Goal: Information Seeking & Learning: Learn about a topic

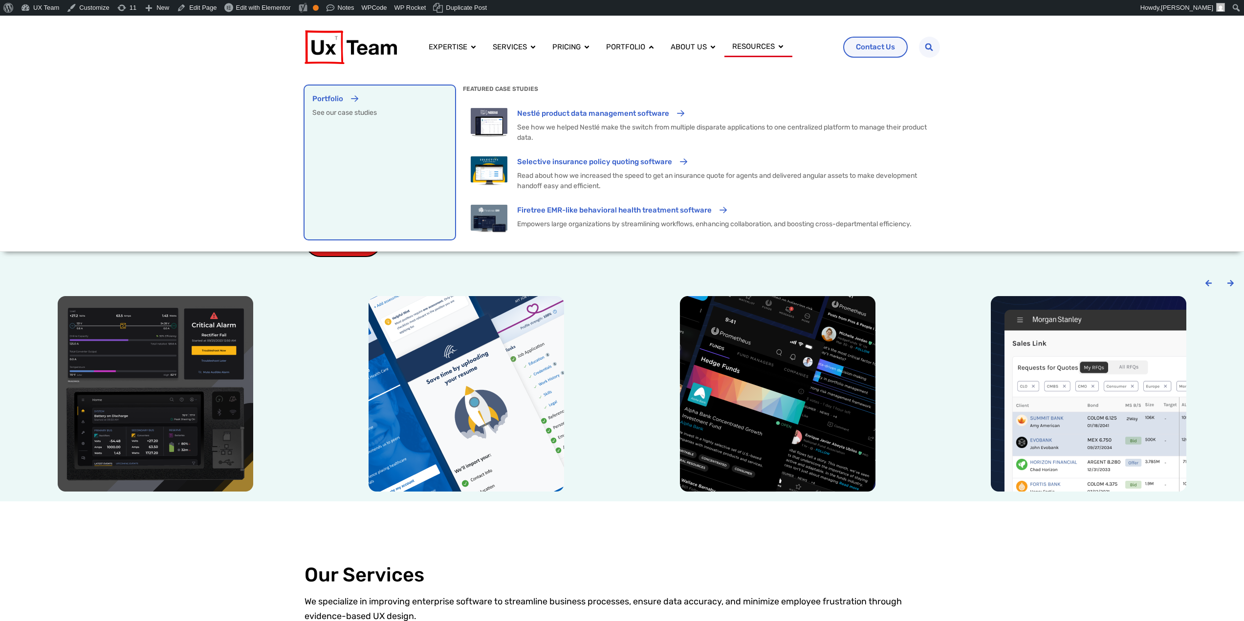
drag, startPoint x: 373, startPoint y: 154, endPoint x: 400, endPoint y: 158, distance: 27.2
click at [373, 154] on div "Portfolio See our case studies" at bounding box center [379, 162] width 135 height 138
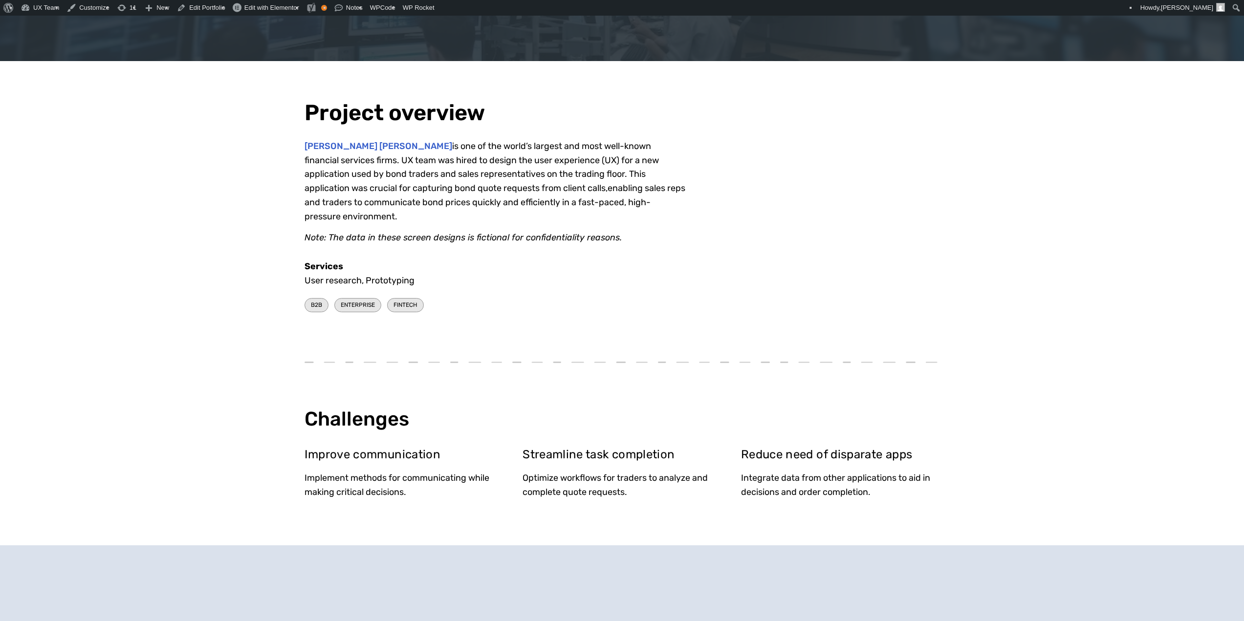
scroll to position [342, 0]
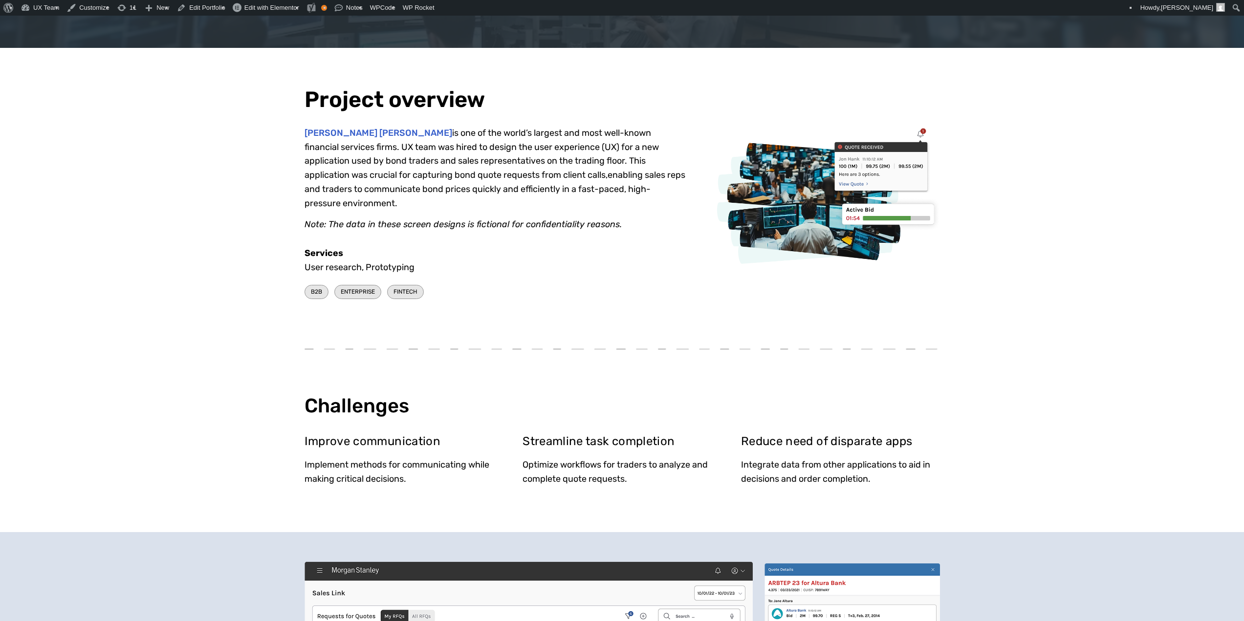
click at [437, 142] on p "Morgan Stanley is one of the world’s largest and most well-known financial serv…" at bounding box center [494, 168] width 381 height 85
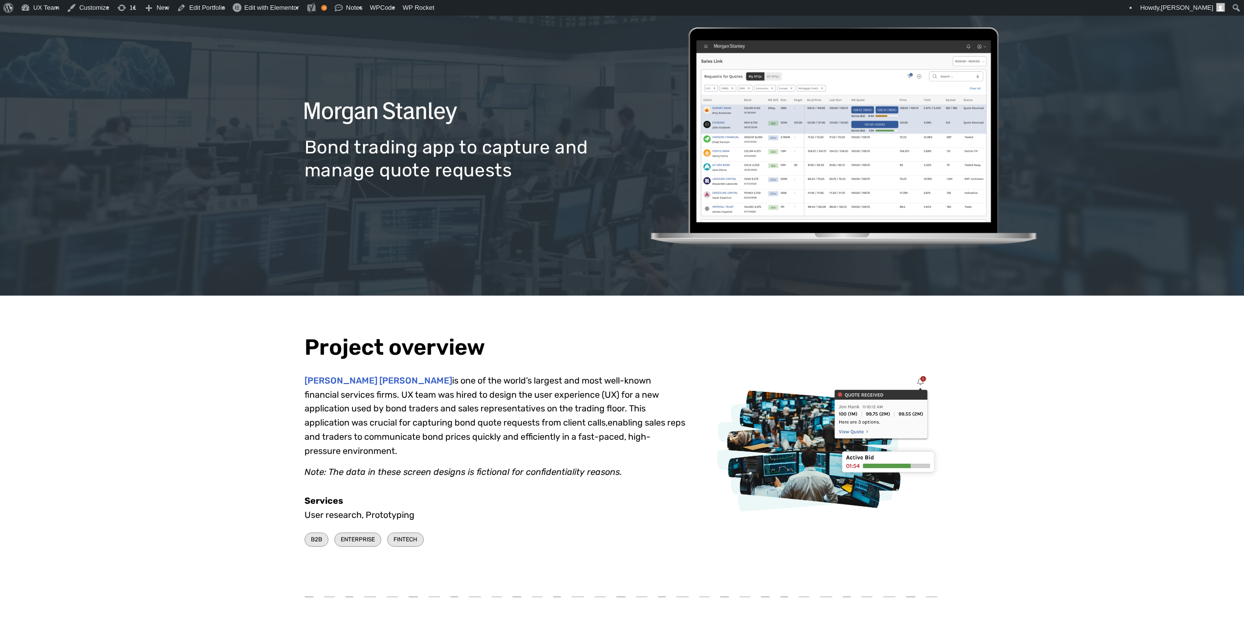
scroll to position [0, 0]
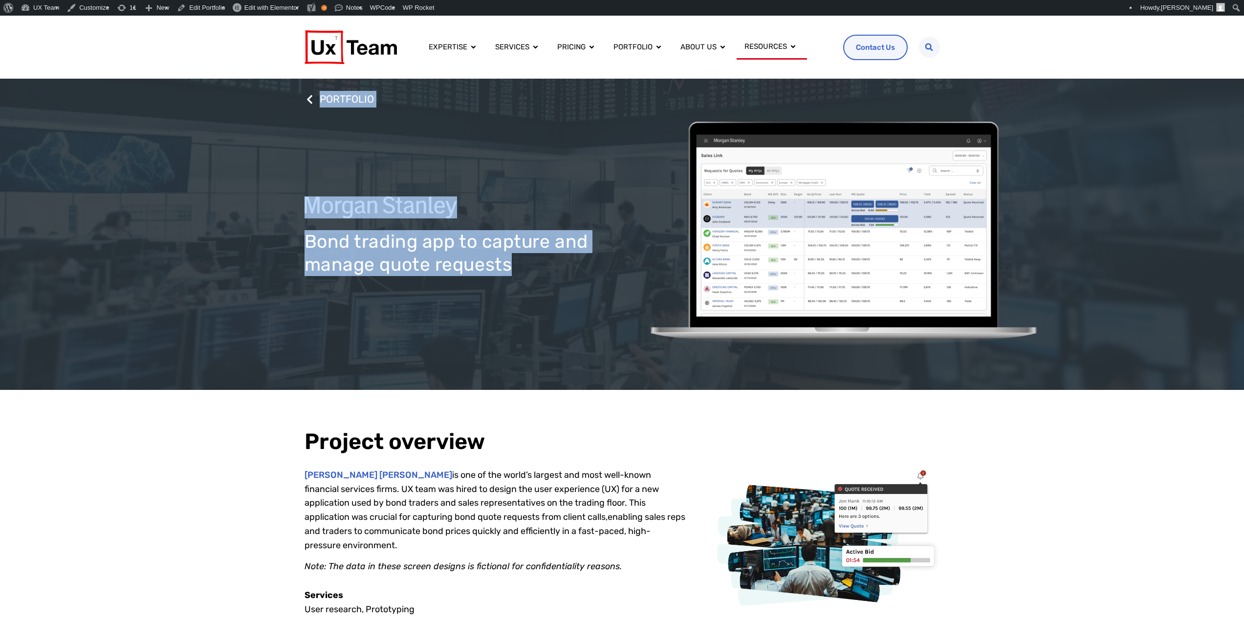
drag, startPoint x: 479, startPoint y: 263, endPoint x: 302, endPoint y: 241, distance: 178.8
click at [302, 241] on div "PORTFOLIO Bond trading app to capture and manage quote requests" at bounding box center [622, 234] width 1244 height 311
click at [341, 263] on h1 "Bond trading app to capture and manage quote requests" at bounding box center [463, 252] width 318 height 45
drag, startPoint x: 429, startPoint y: 264, endPoint x: 306, endPoint y: 248, distance: 123.2
click at [306, 248] on h1 "Bond trading app to capture and manage quote requests" at bounding box center [463, 252] width 318 height 45
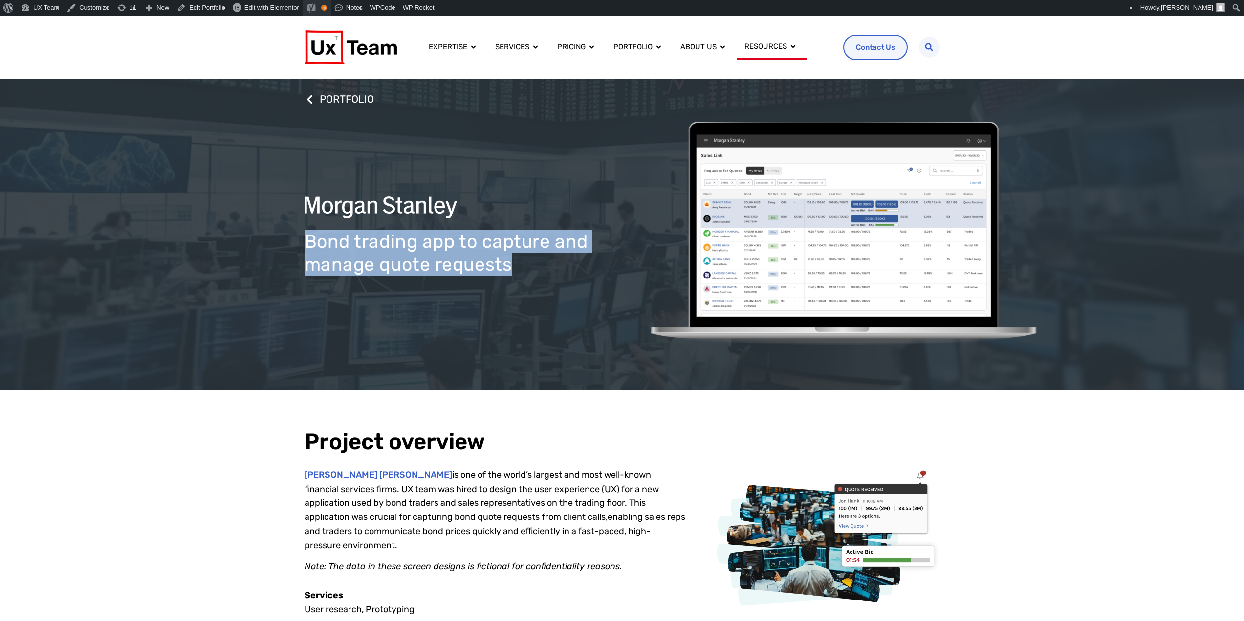
copy h1 "Bond trading app to capture and manage quote requests"
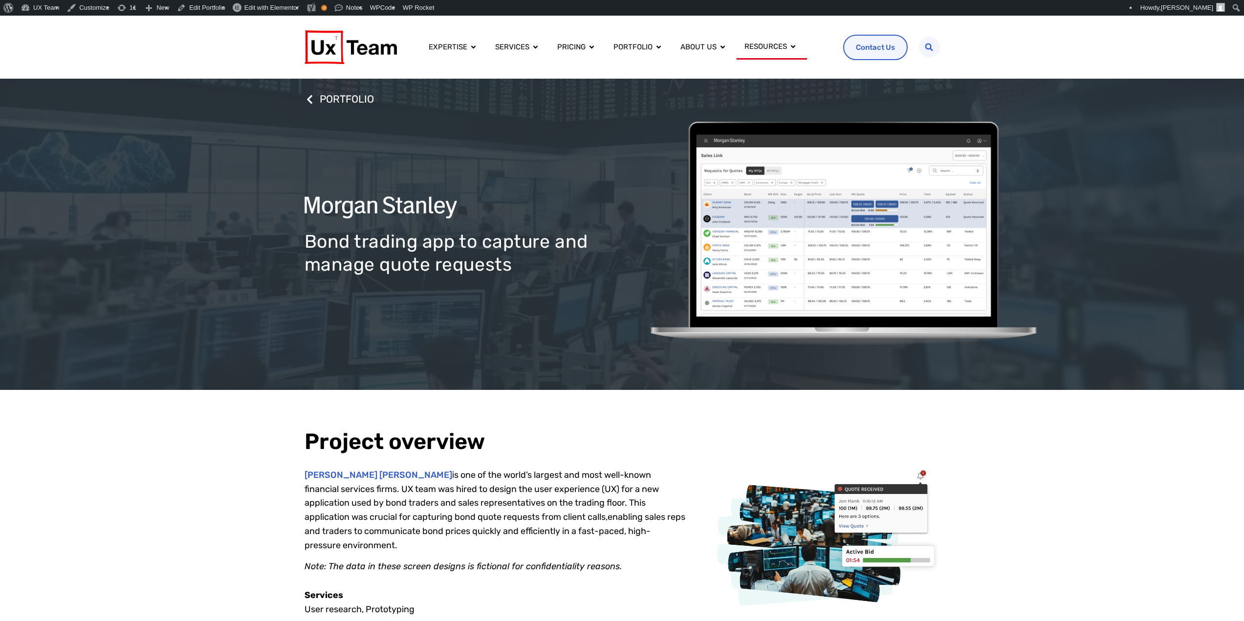
click at [441, 474] on p "Morgan Stanley is one of the world’s largest and most well-known financial serv…" at bounding box center [494, 510] width 381 height 85
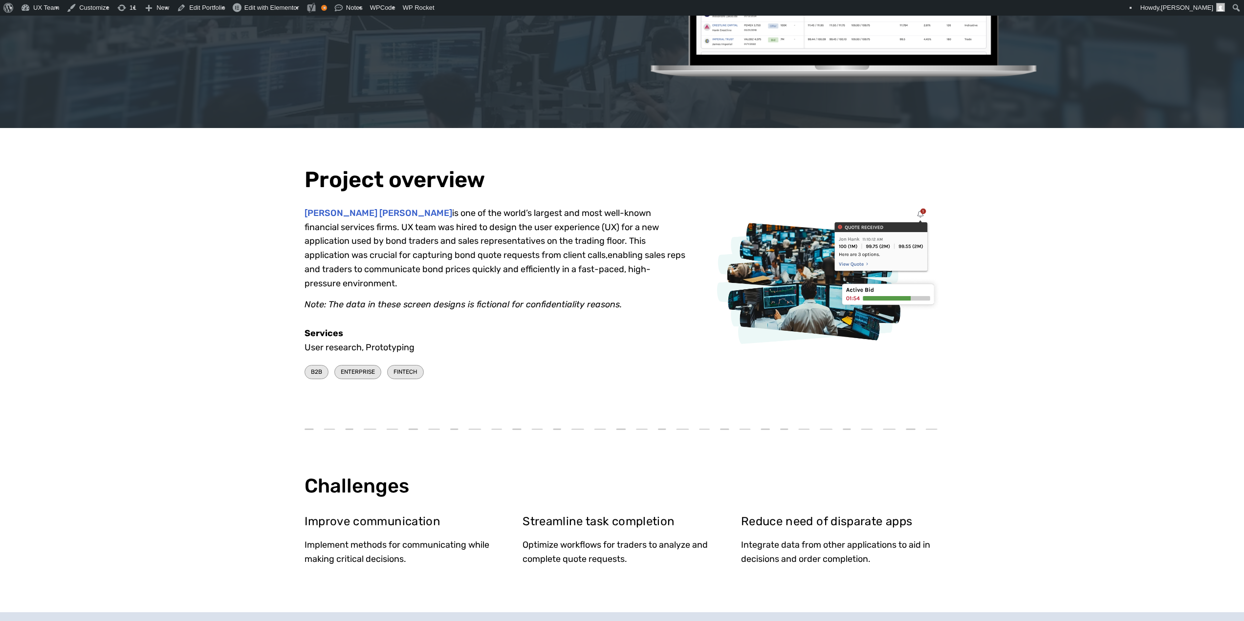
scroll to position [342, 0]
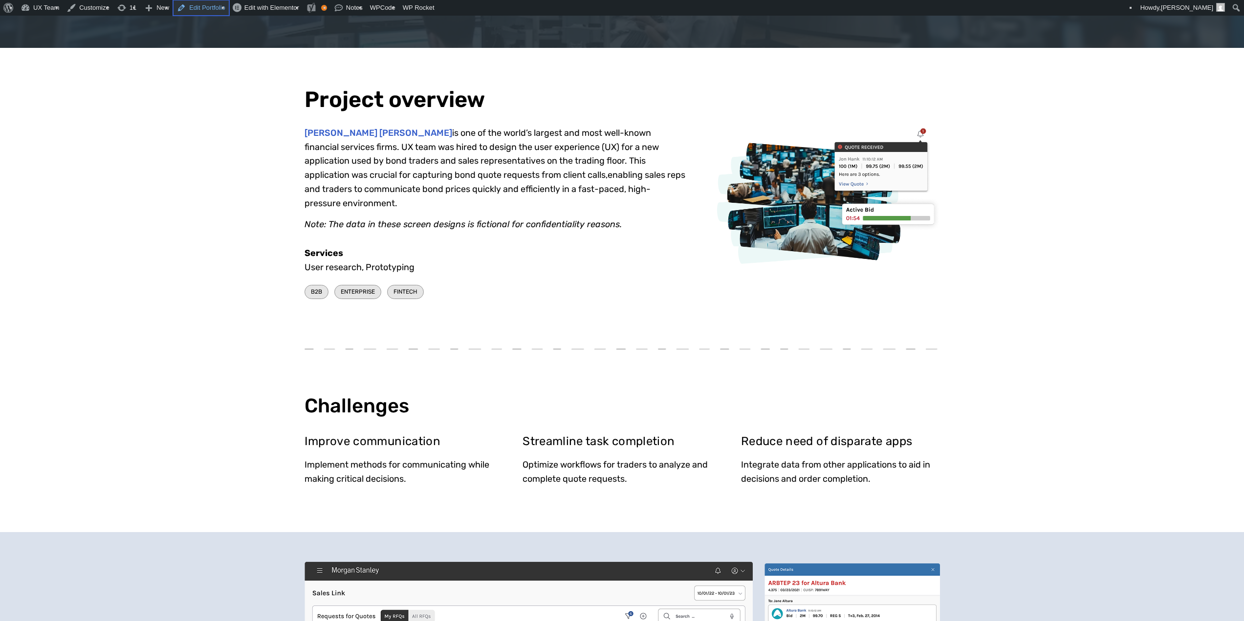
click at [202, 8] on link "Edit Portfolio" at bounding box center [201, 8] width 56 height 16
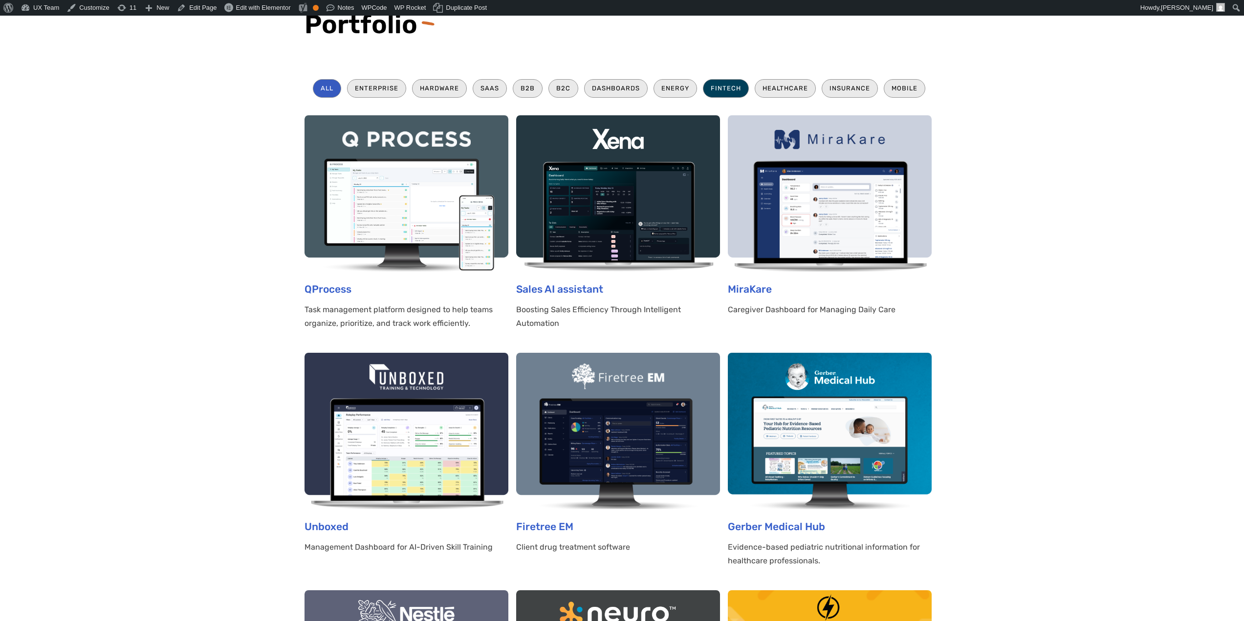
click at [725, 88] on li "Fintech" at bounding box center [726, 88] width 46 height 18
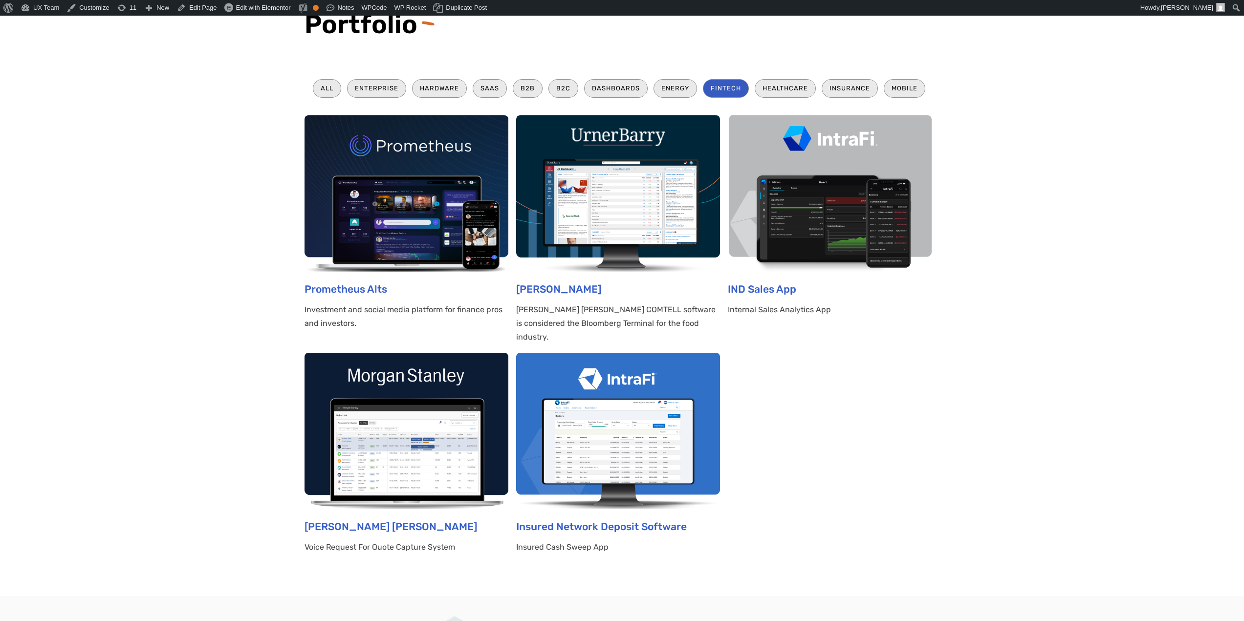
click at [435, 388] on img at bounding box center [406, 431] width 204 height 156
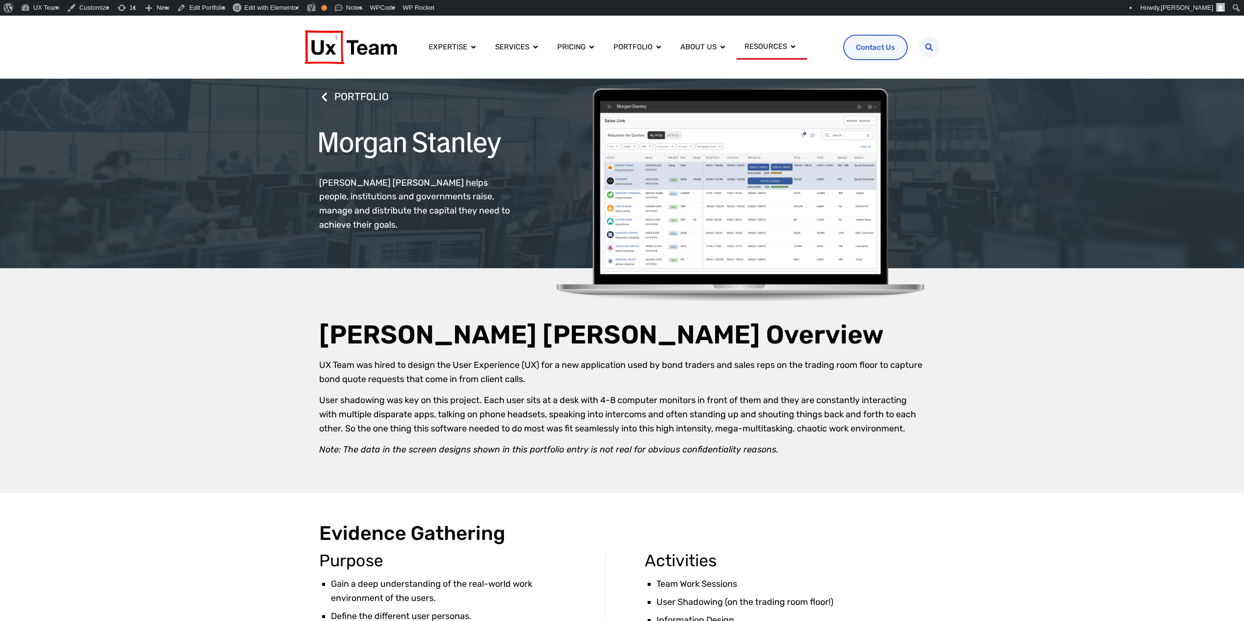
click at [444, 286] on div "Morgan Stanley Overview UX Team was hired to design the User Experience (UX) fo…" at bounding box center [622, 380] width 606 height 225
click at [197, 9] on link "Edit Portfolio" at bounding box center [201, 8] width 56 height 16
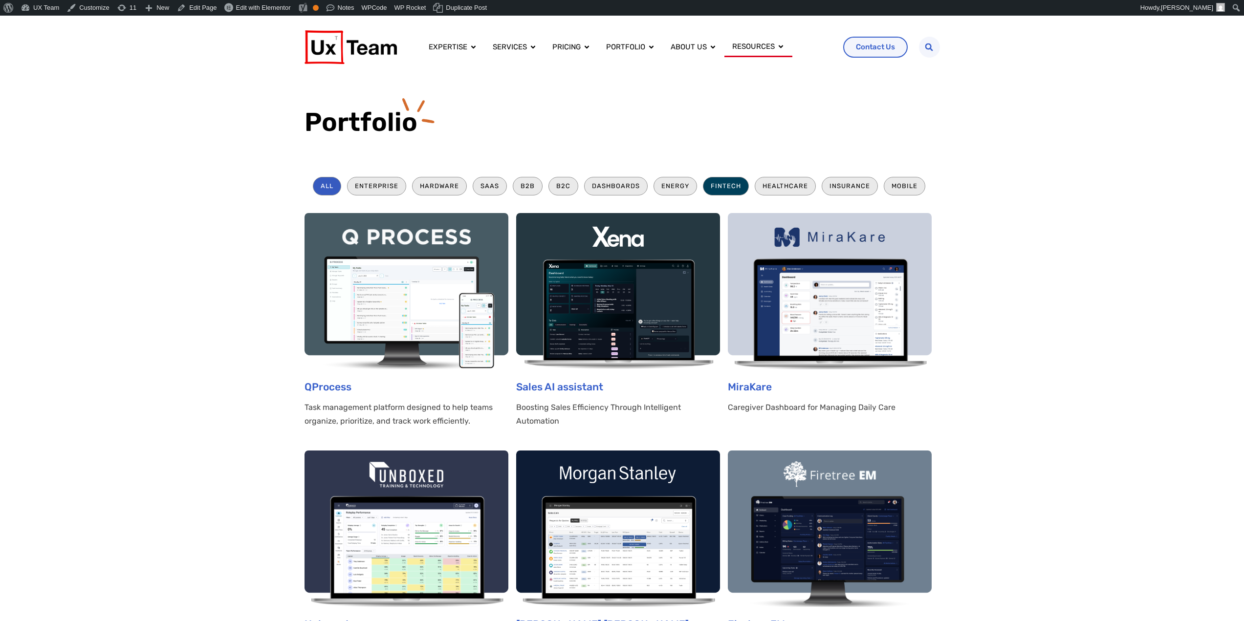
click at [732, 185] on li "Fintech" at bounding box center [726, 186] width 46 height 18
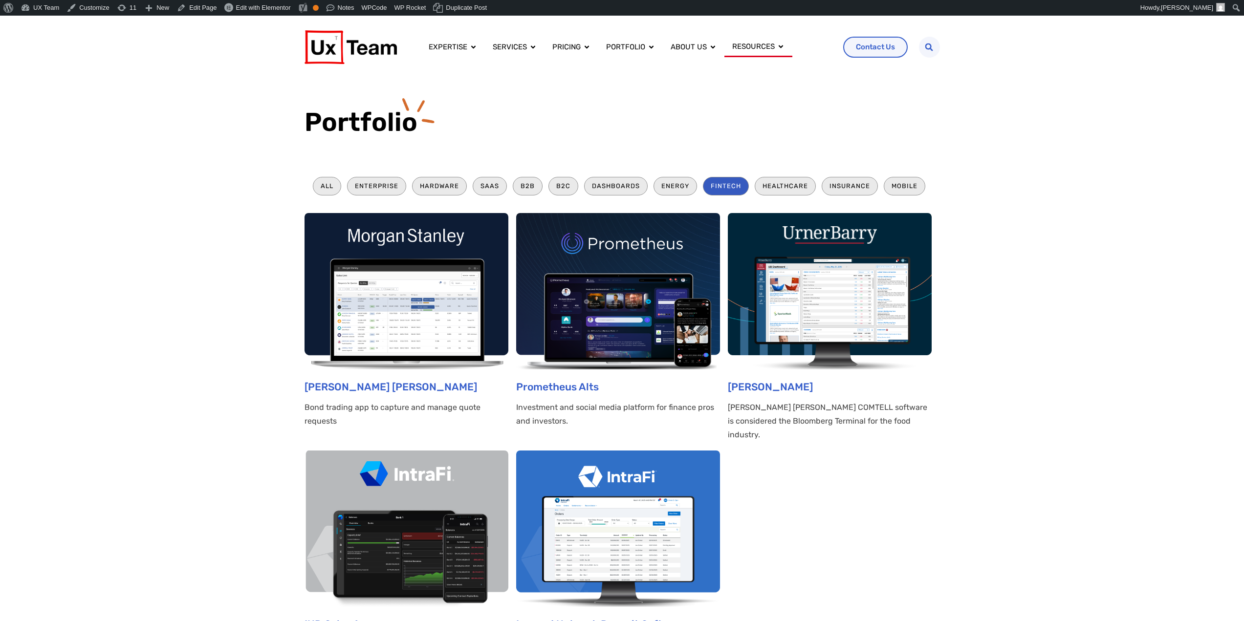
click at [386, 301] on img at bounding box center [406, 291] width 204 height 156
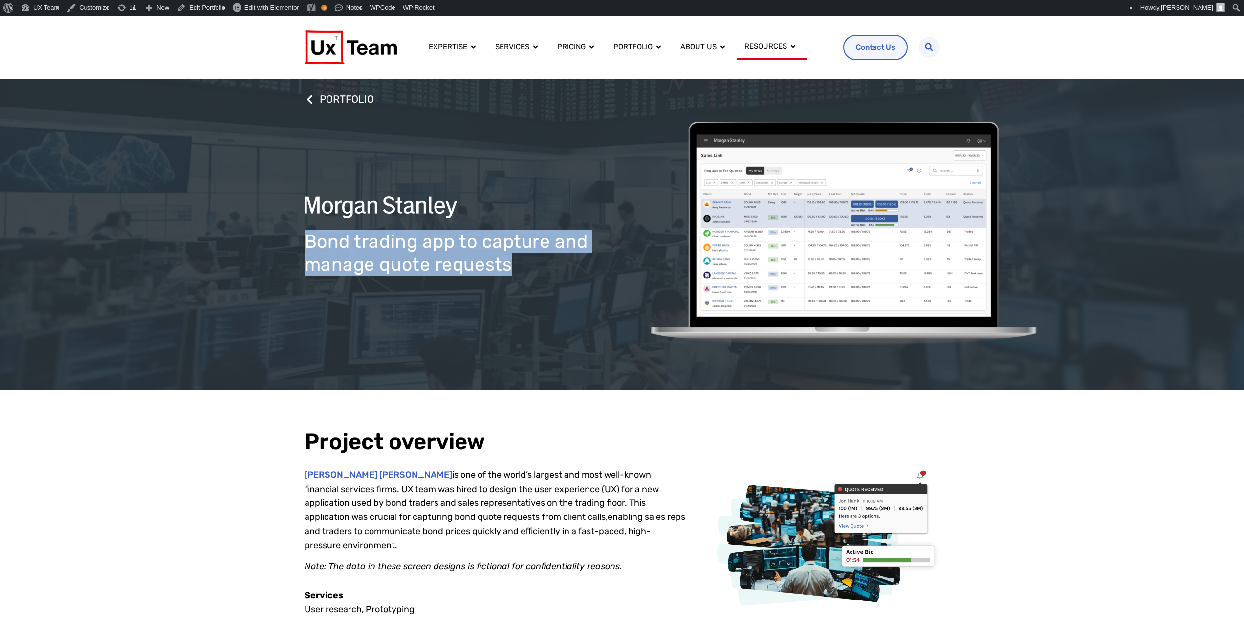
drag, startPoint x: 304, startPoint y: 238, endPoint x: 540, endPoint y: 258, distance: 235.9
click at [540, 258] on h1 "Bond trading app to capture and manage quote requests" at bounding box center [463, 252] width 318 height 45
copy h1 "Bond trading app to capture and manage quote requests"
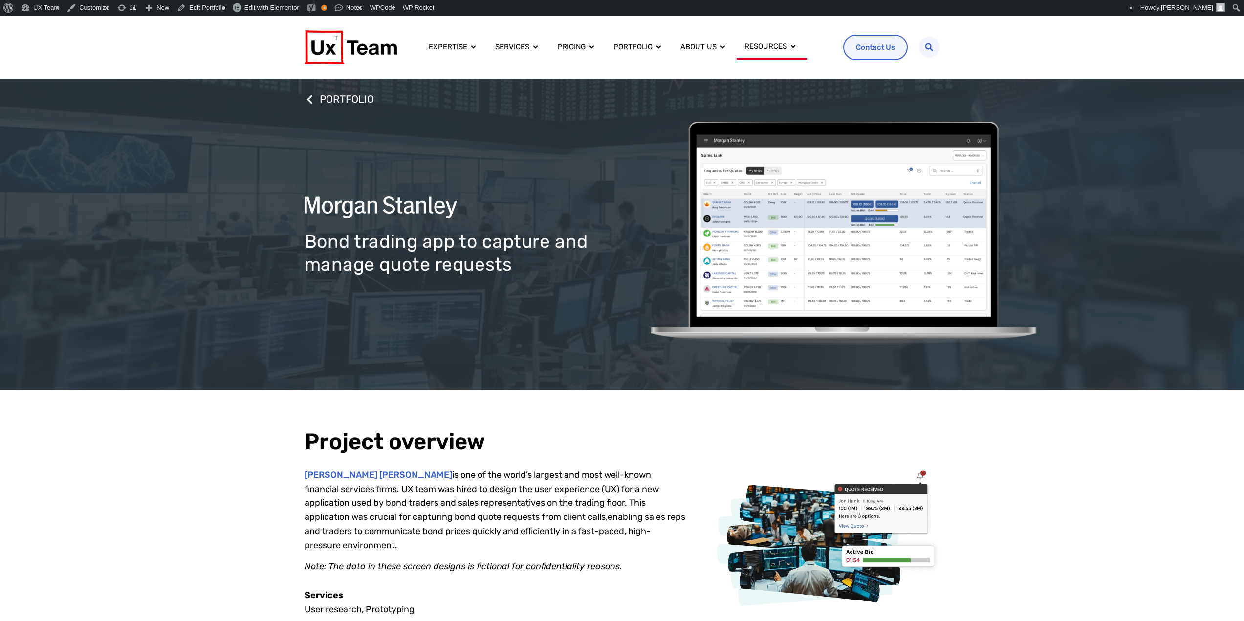
click at [665, 437] on h2 "Project overview" at bounding box center [494, 441] width 381 height 25
click at [660, 449] on h2 "Project overview" at bounding box center [494, 441] width 381 height 25
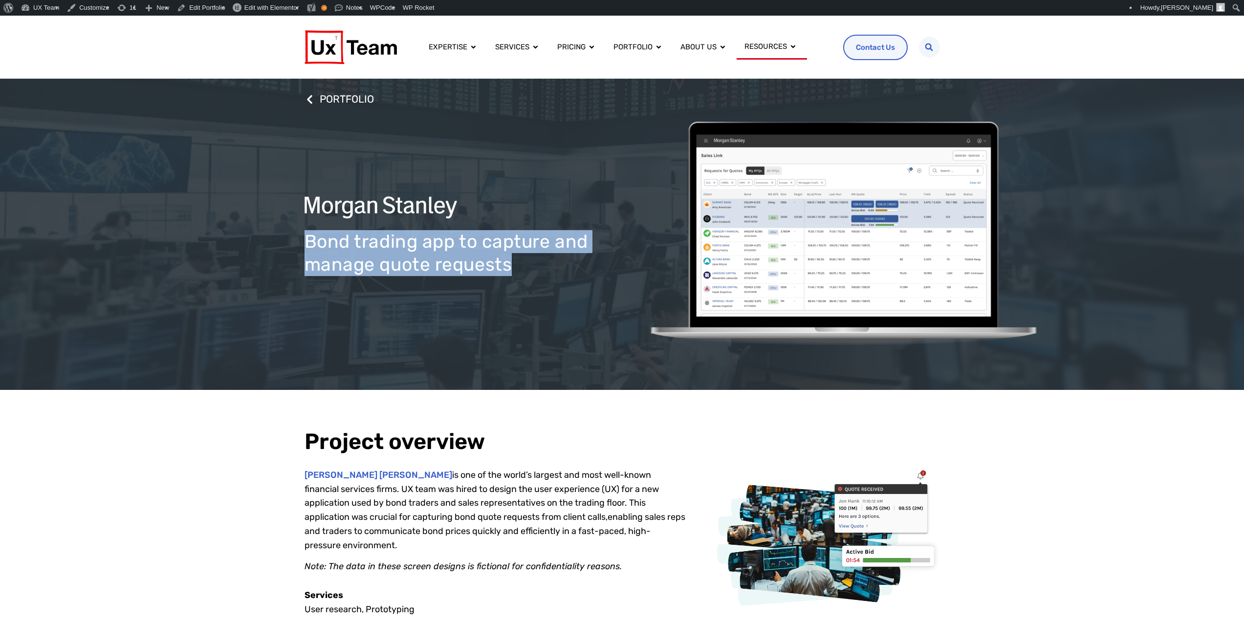
drag, startPoint x: 523, startPoint y: 263, endPoint x: 310, endPoint y: 247, distance: 213.6
click at [310, 247] on h1 "Bond trading app to capture and manage quote requests" at bounding box center [463, 252] width 318 height 45
copy h1 "Bond trading app to capture and manage quote requests"
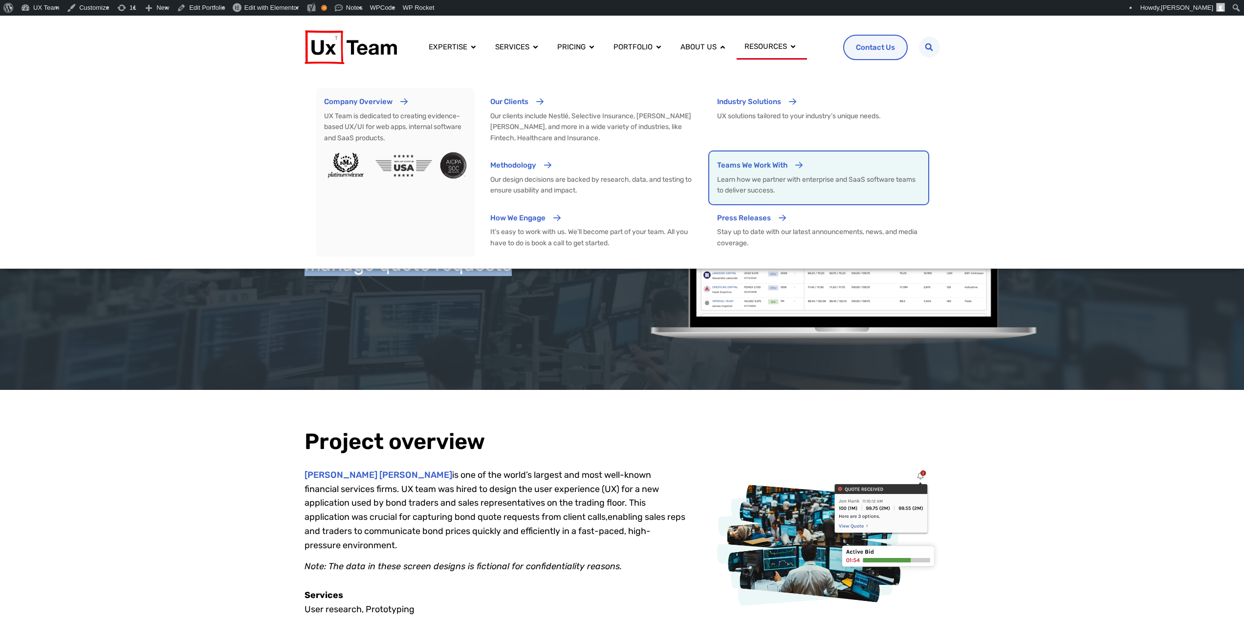
click at [751, 184] on p "Learn how we partner with enterprise and SaaS software teams to deliver success." at bounding box center [818, 185] width 203 height 22
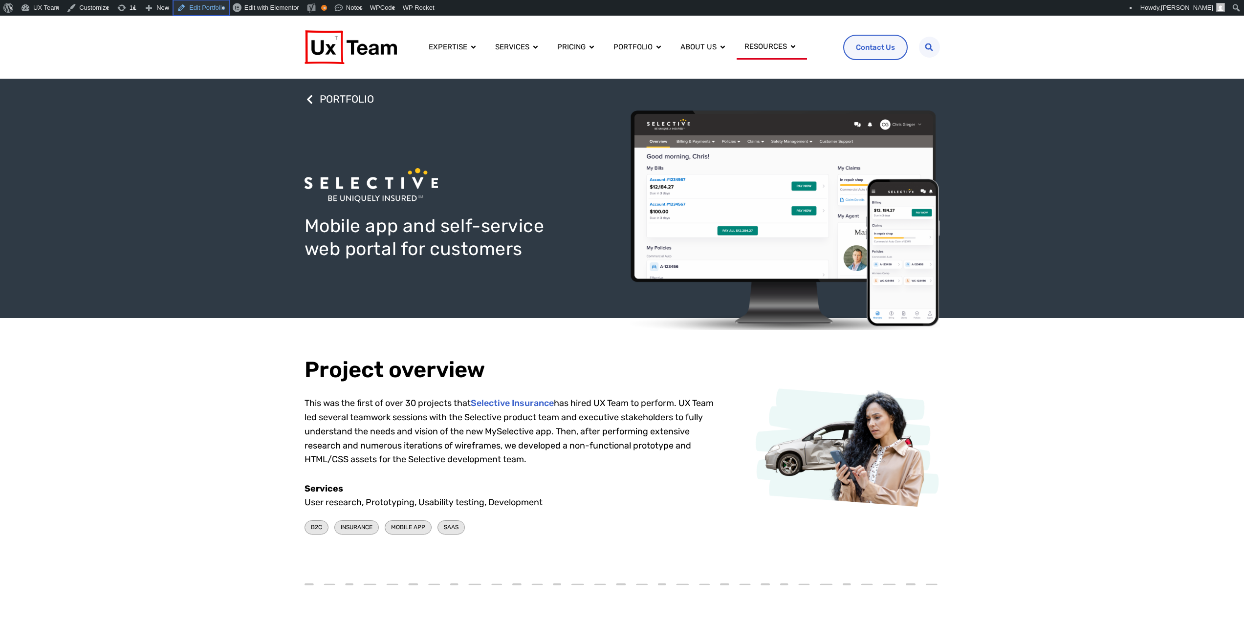
click at [190, 9] on link "Edit Portfolio" at bounding box center [201, 8] width 56 height 16
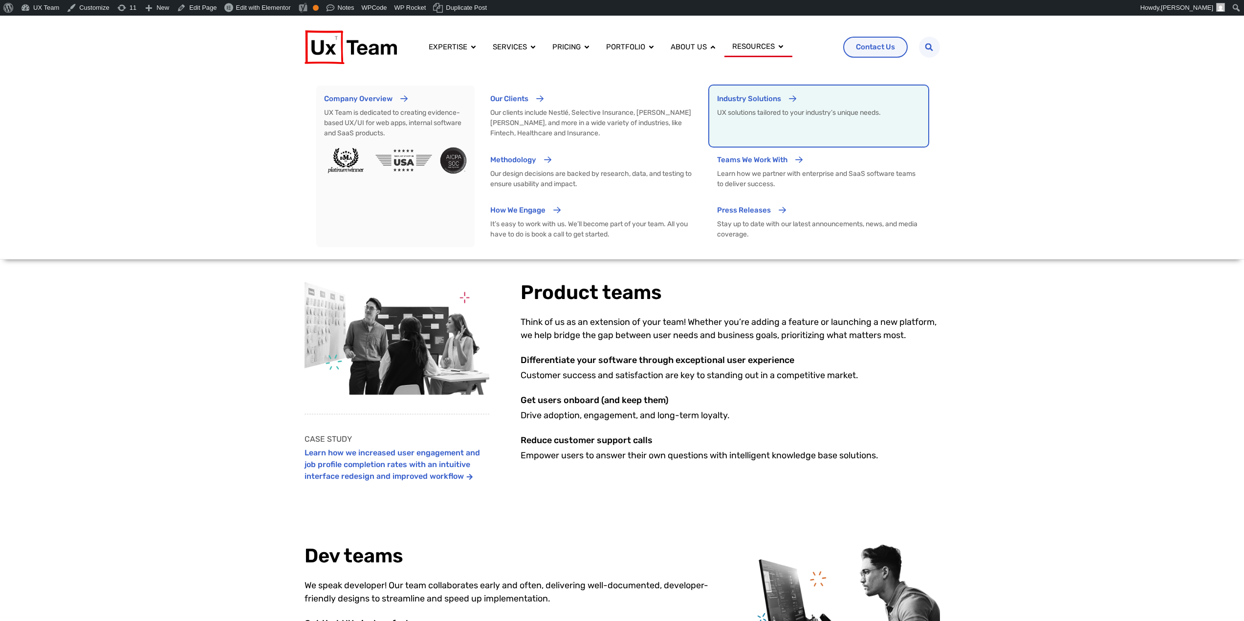
click at [743, 107] on div "Industry Solutions" at bounding box center [749, 102] width 64 height 18
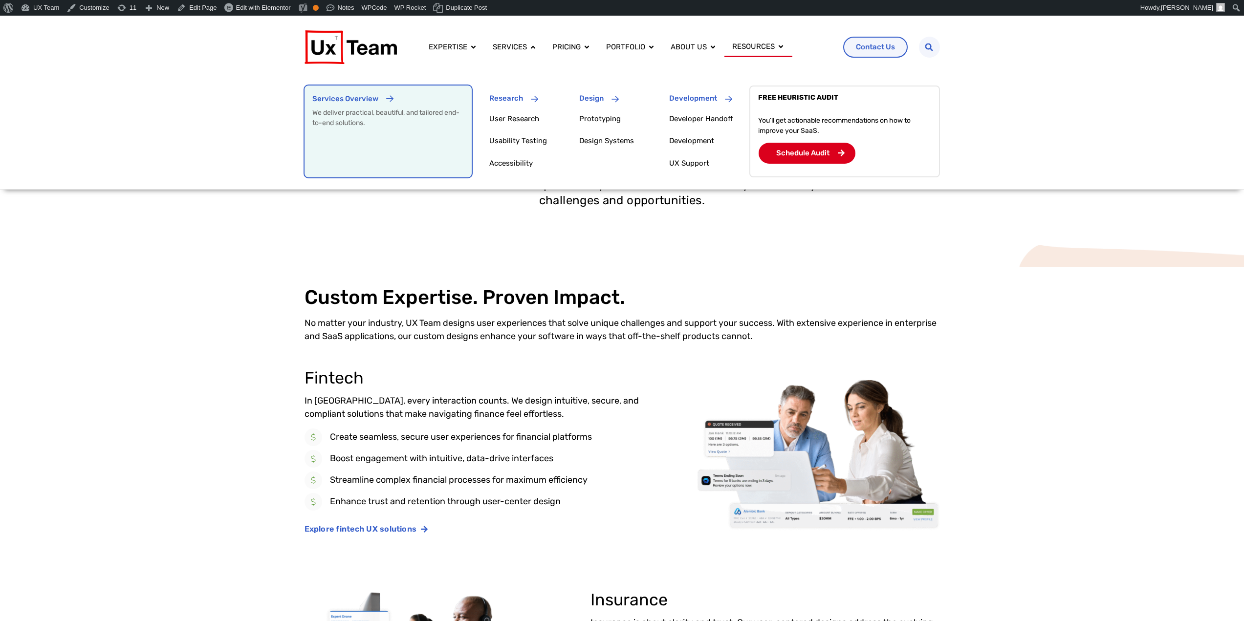
click at [391, 121] on p "We deliver practical, beautiful, and tailored end-to-end solutions." at bounding box center [387, 118] width 151 height 21
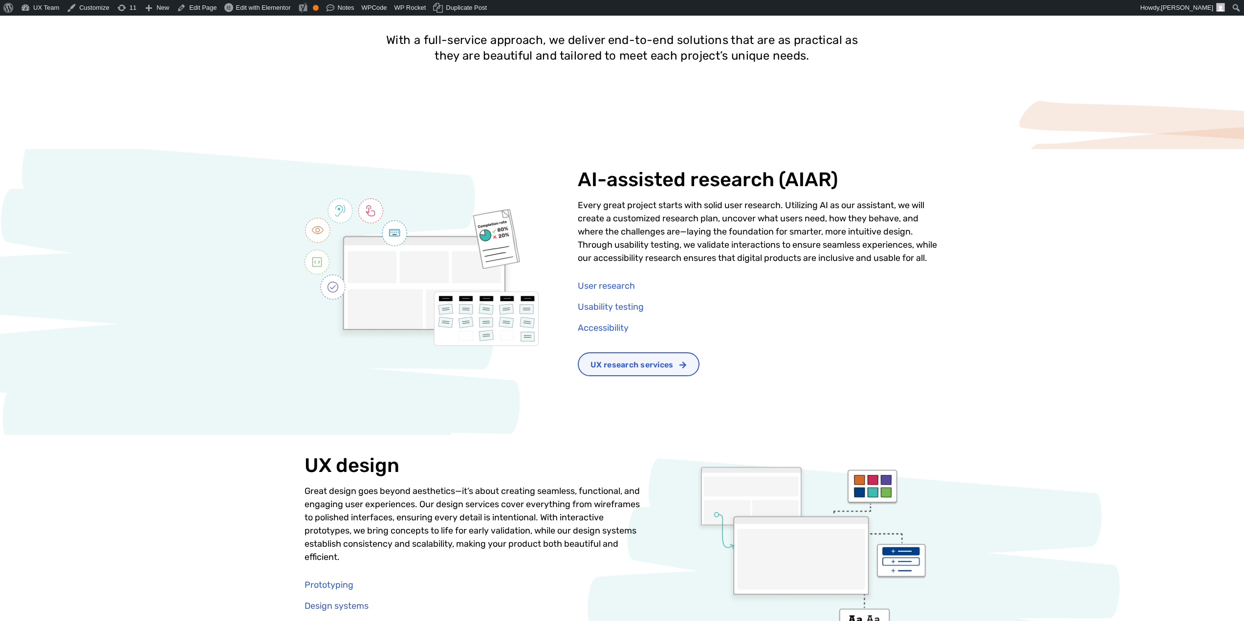
scroll to position [145, 0]
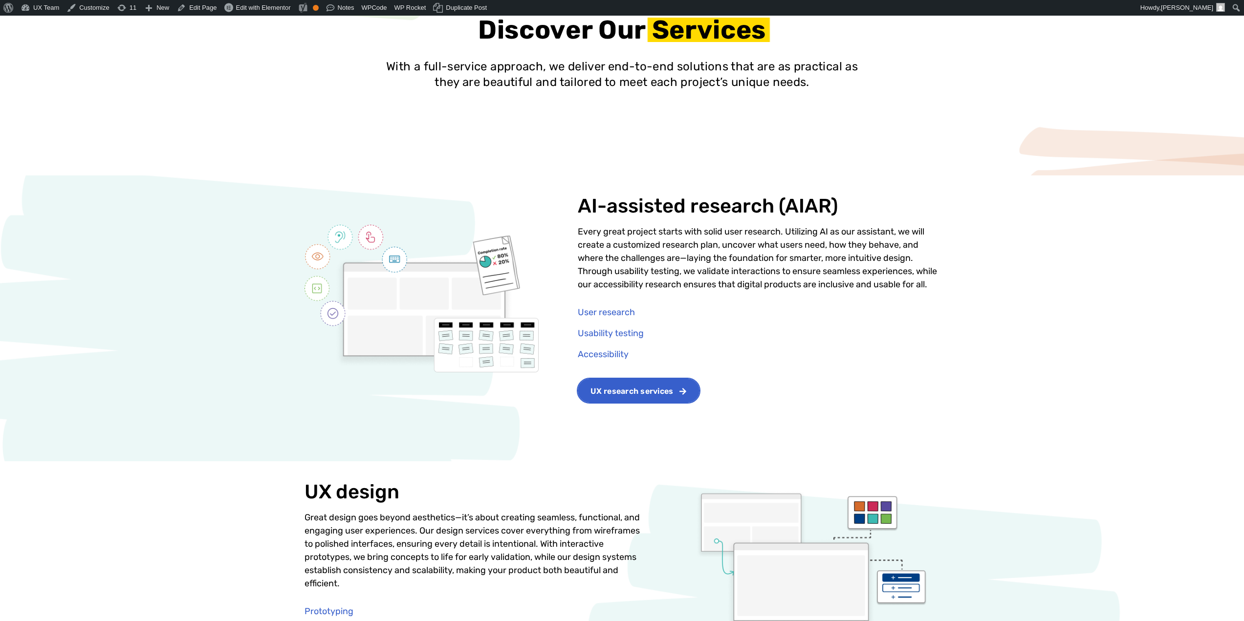
click at [661, 395] on span "UX research services" at bounding box center [631, 392] width 83 height 8
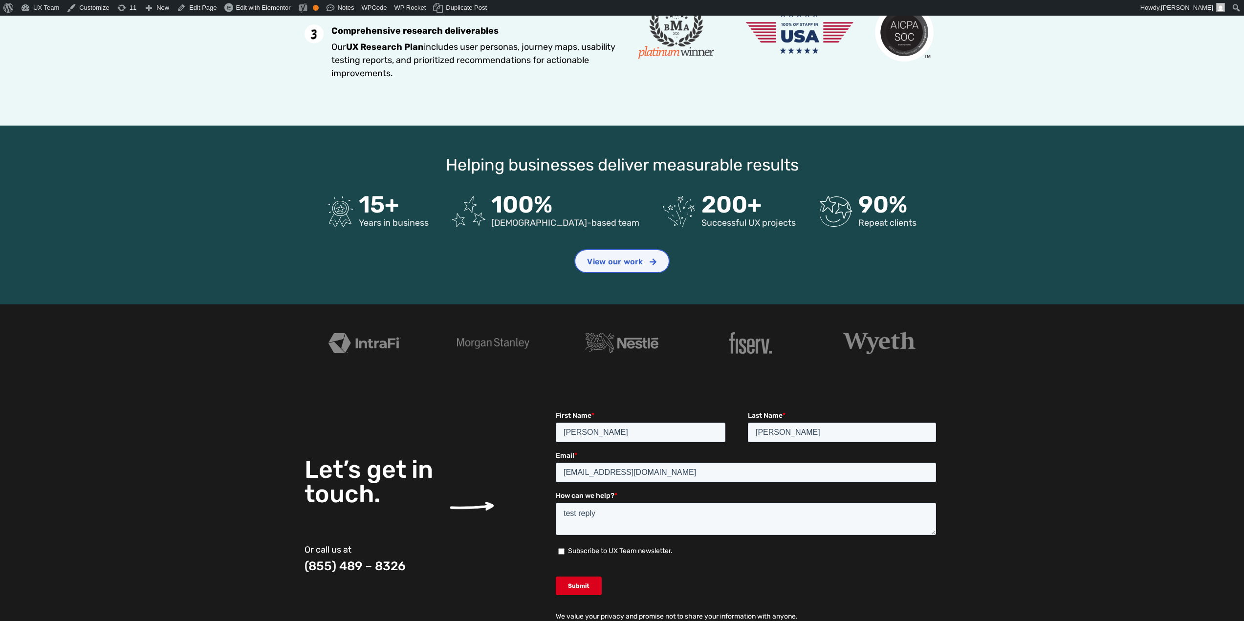
scroll to position [2152, 0]
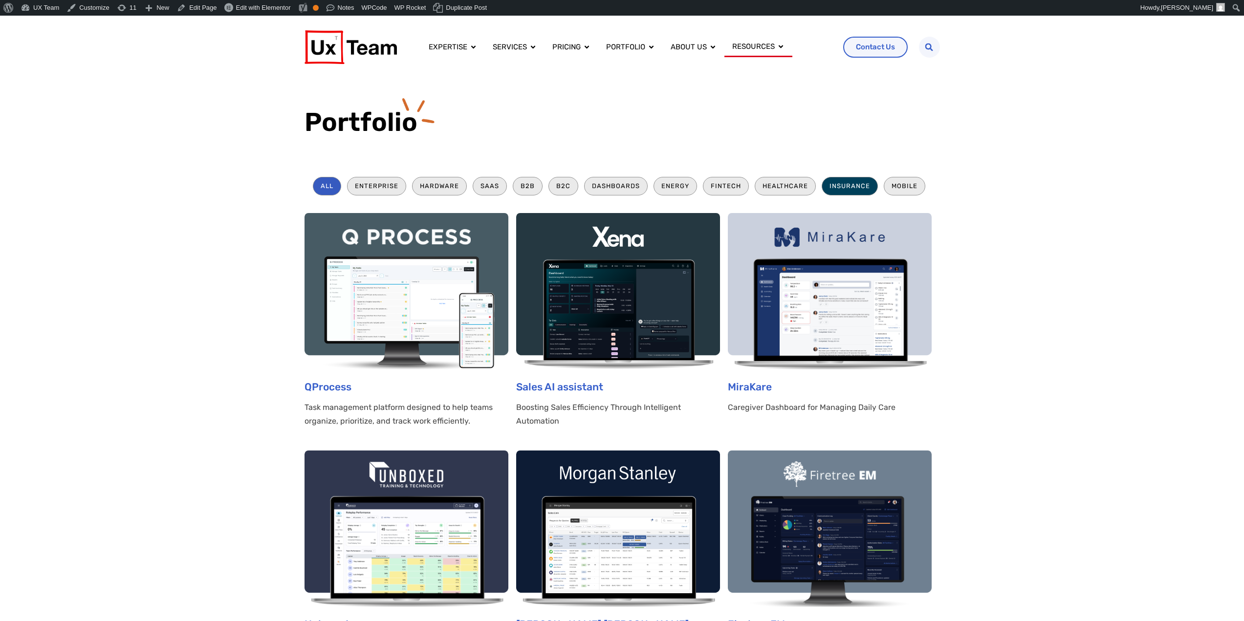
click at [843, 185] on li "Insurance" at bounding box center [850, 186] width 56 height 18
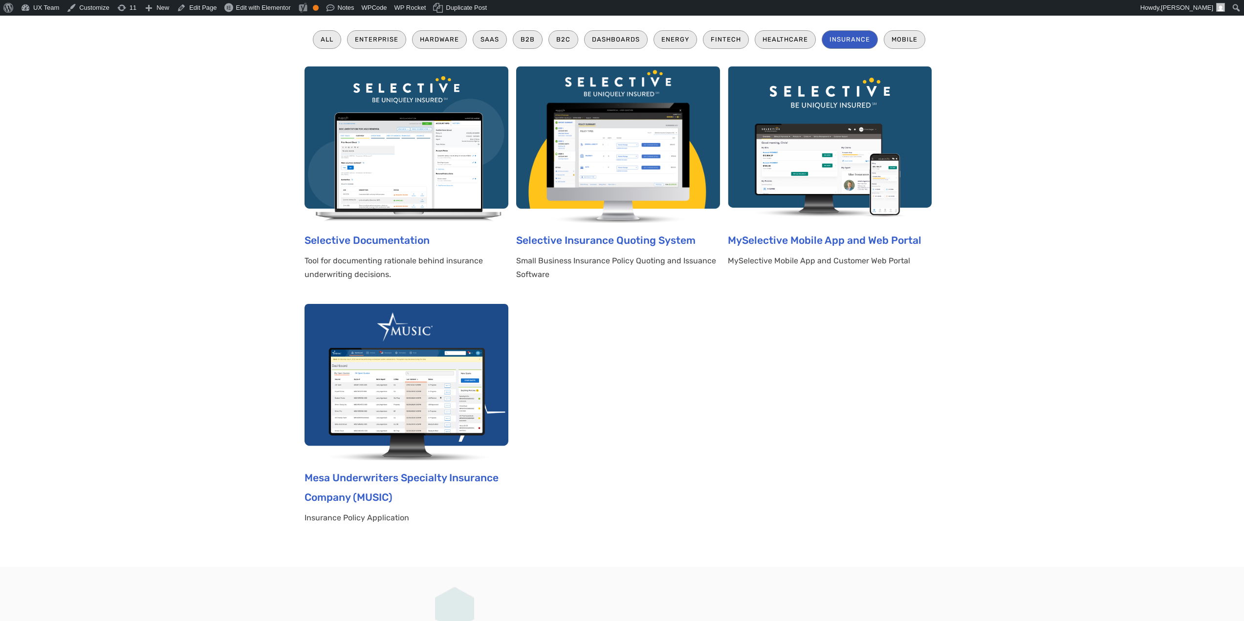
click at [825, 181] on img at bounding box center [830, 144] width 204 height 156
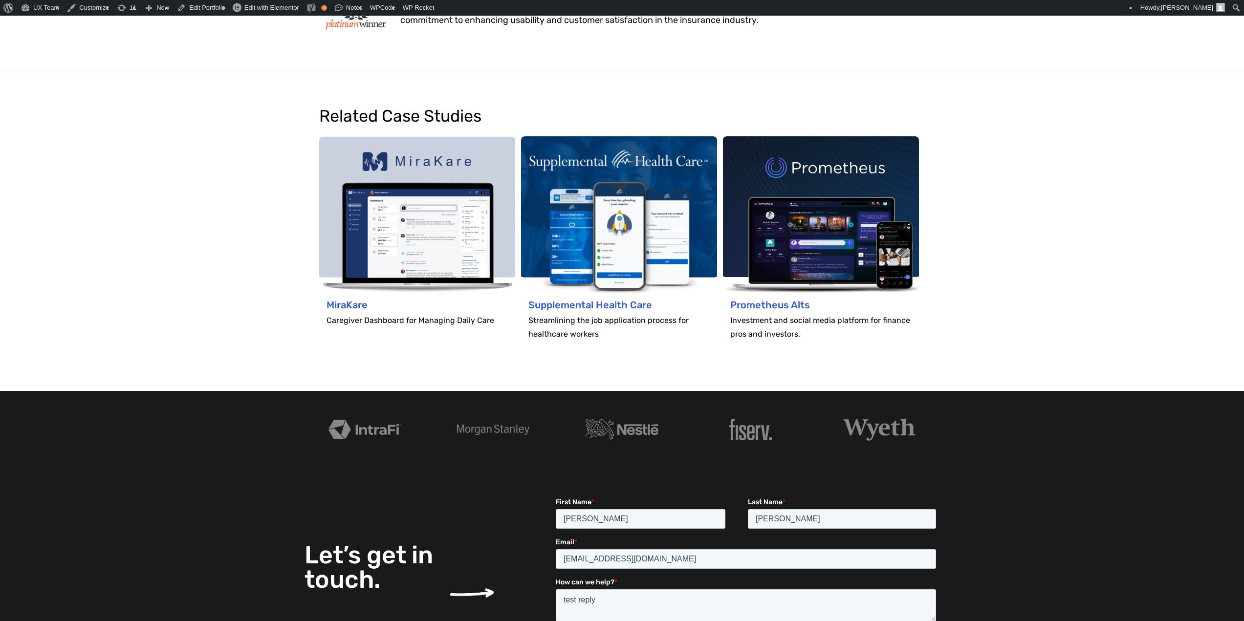
scroll to position [2101, 0]
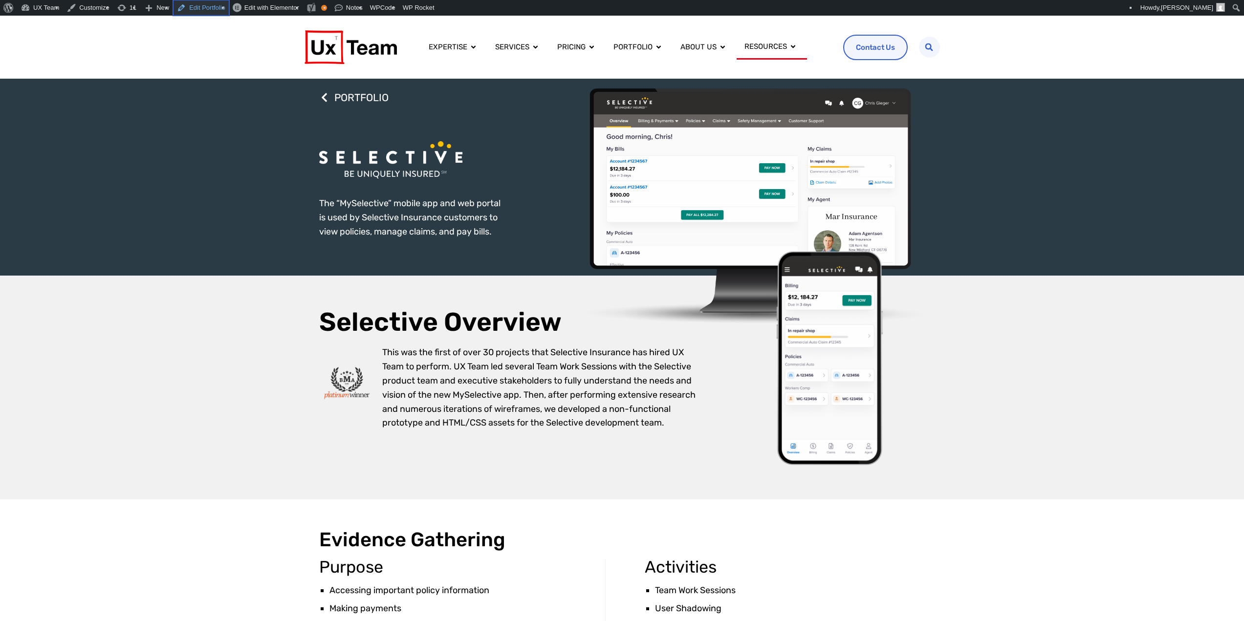
click at [199, 8] on link "Edit Portfolio" at bounding box center [201, 8] width 56 height 16
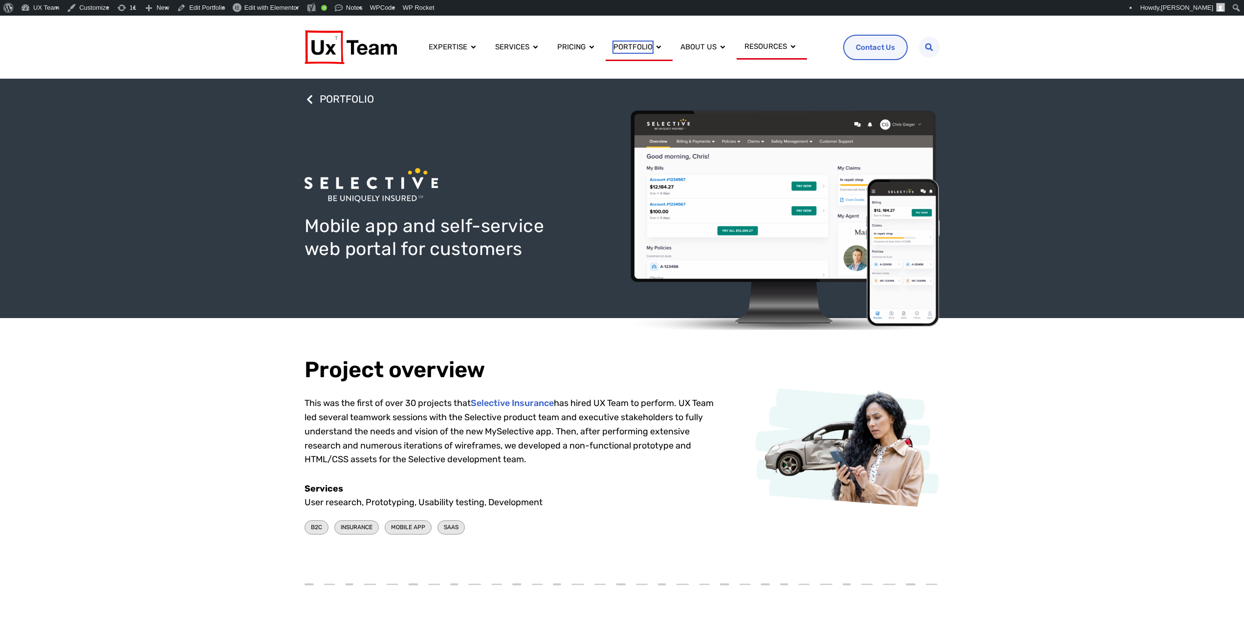
click at [639, 44] on span "Portfolio" at bounding box center [632, 47] width 39 height 11
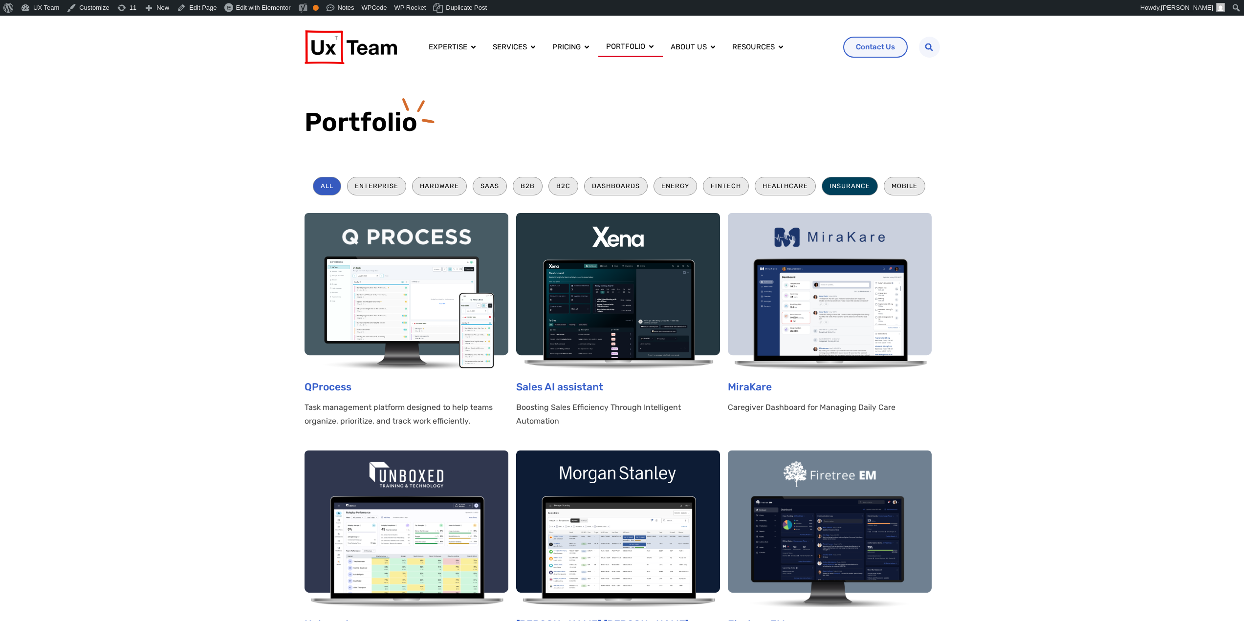
click at [845, 184] on li "Insurance" at bounding box center [850, 186] width 56 height 18
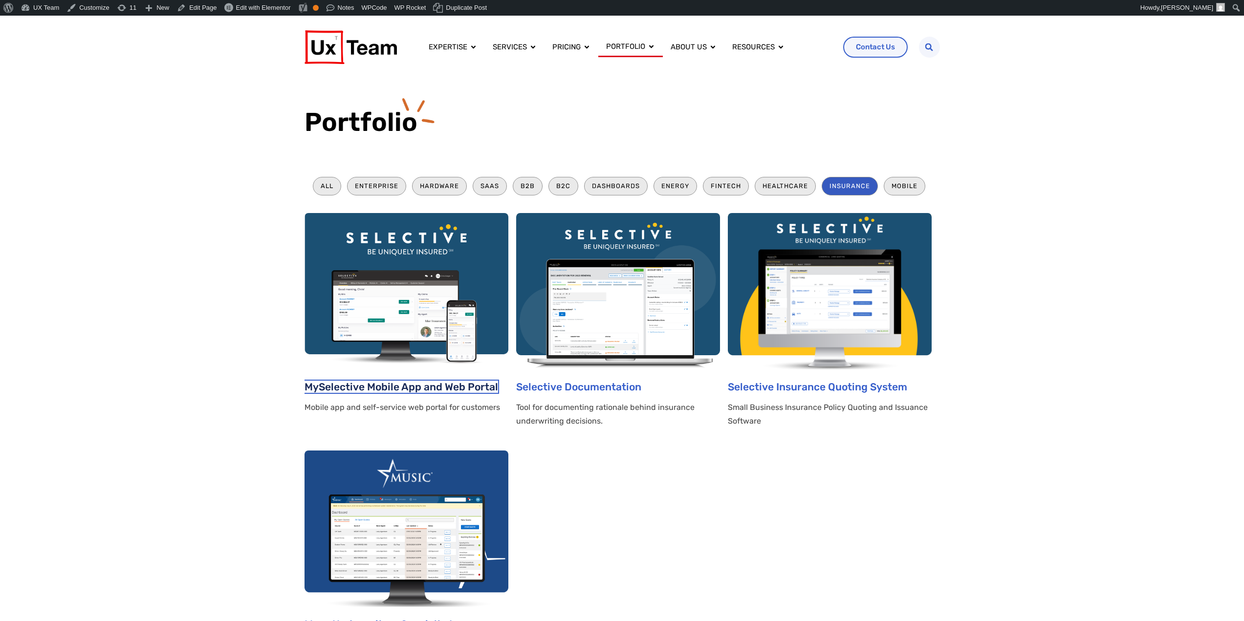
click at [432, 388] on link "MySelective Mobile App and Web Portal" at bounding box center [401, 387] width 194 height 12
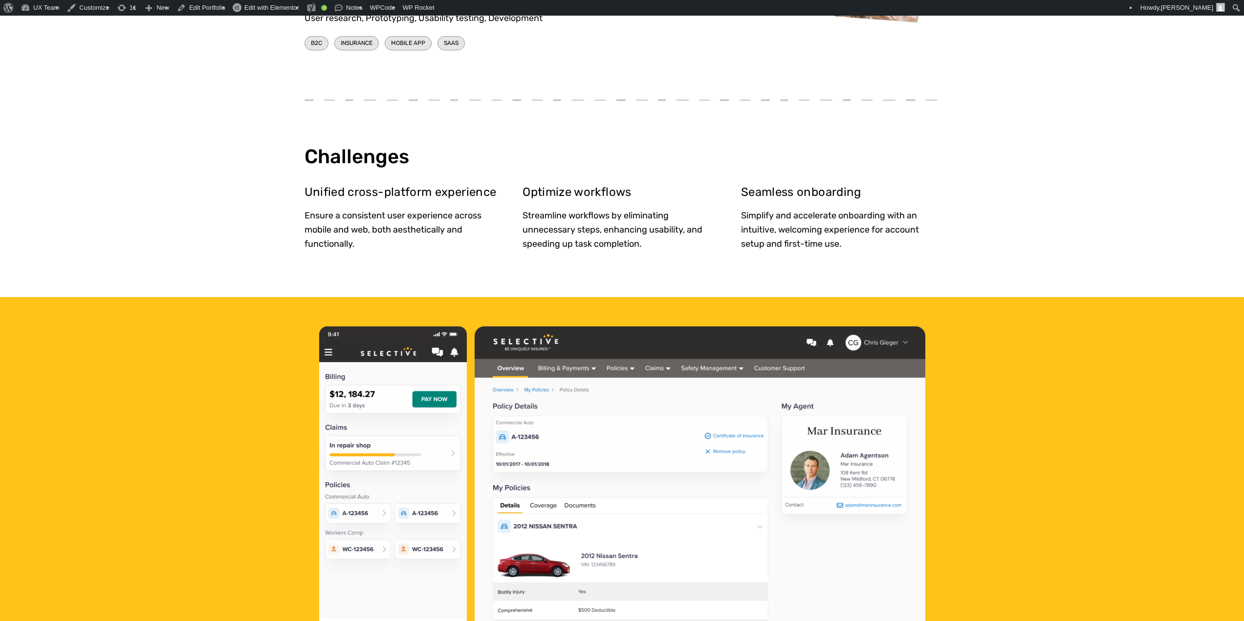
scroll to position [880, 0]
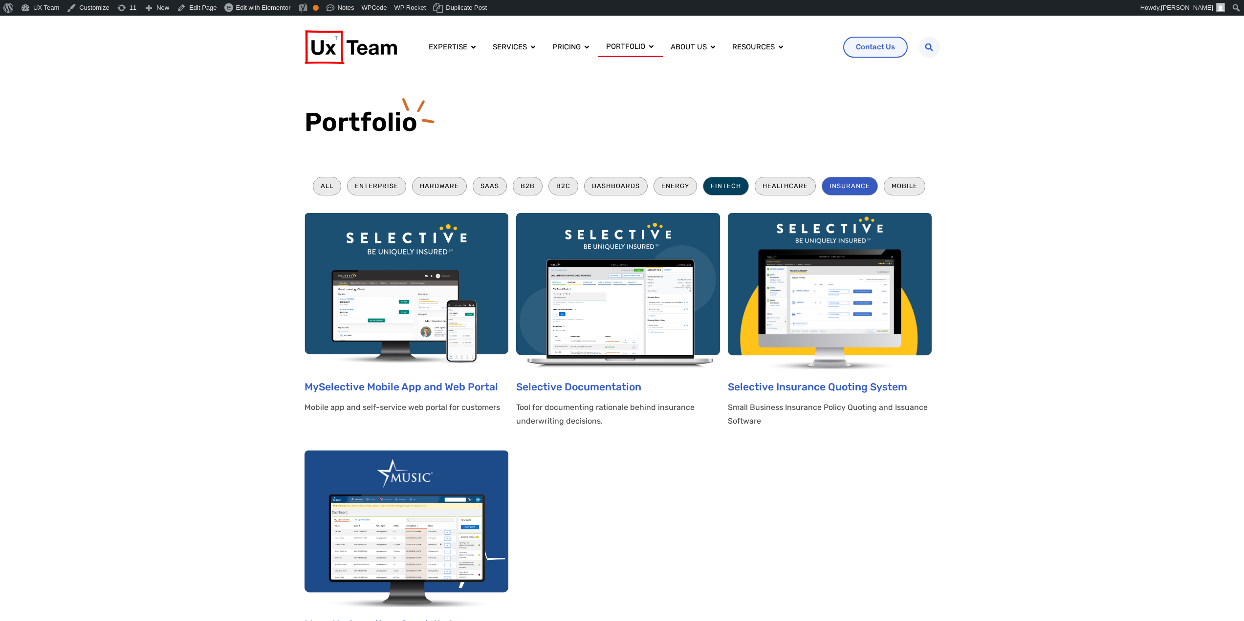
click at [722, 185] on li "Fintech" at bounding box center [726, 186] width 46 height 18
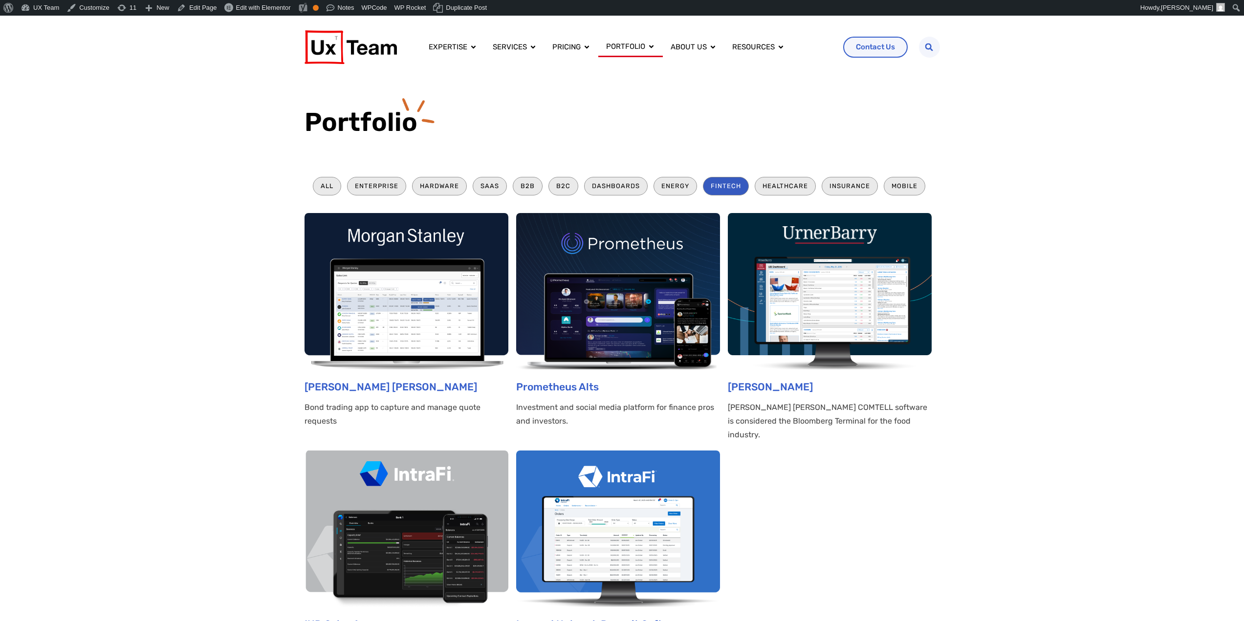
click at [1012, 519] on section "All Enterprise Hardware SaaS B2B B2C Dashboards Energy Fintech Healthcare Insur…" at bounding box center [622, 425] width 1244 height 537
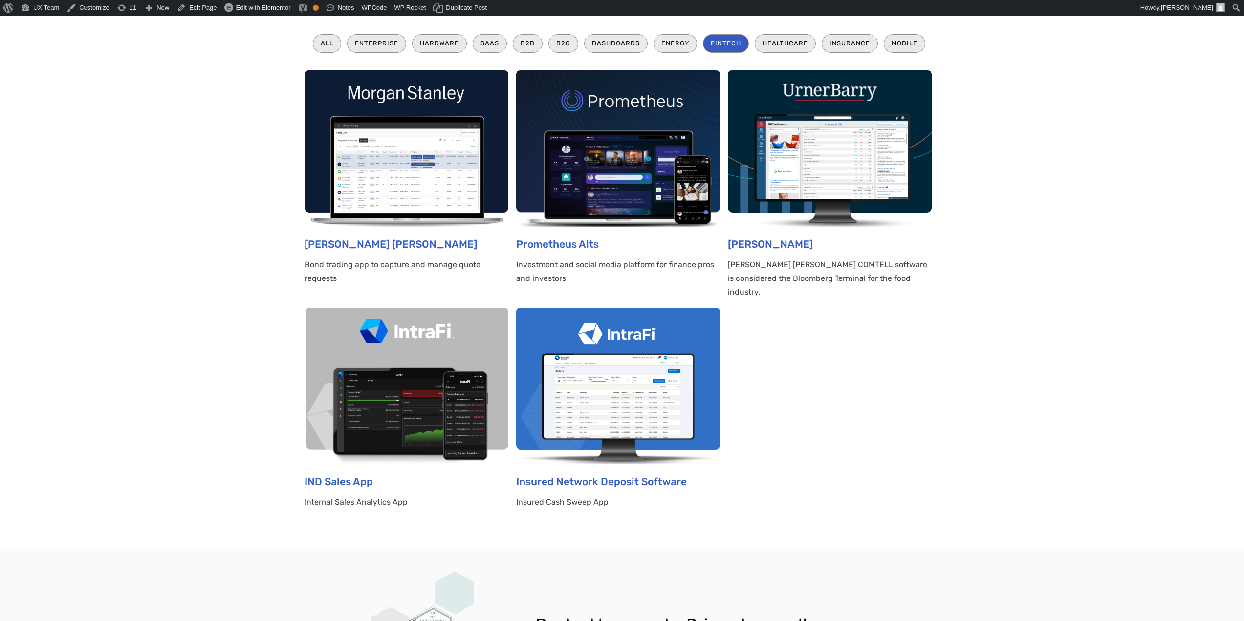
scroll to position [147, 0]
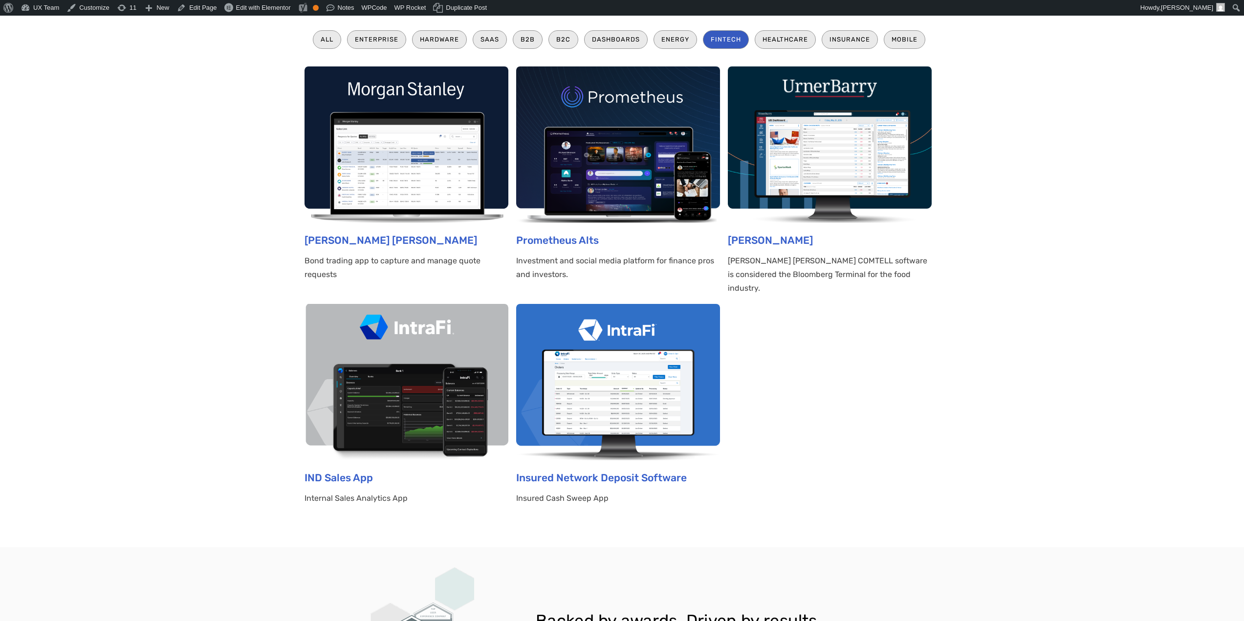
click at [465, 412] on img at bounding box center [406, 382] width 204 height 156
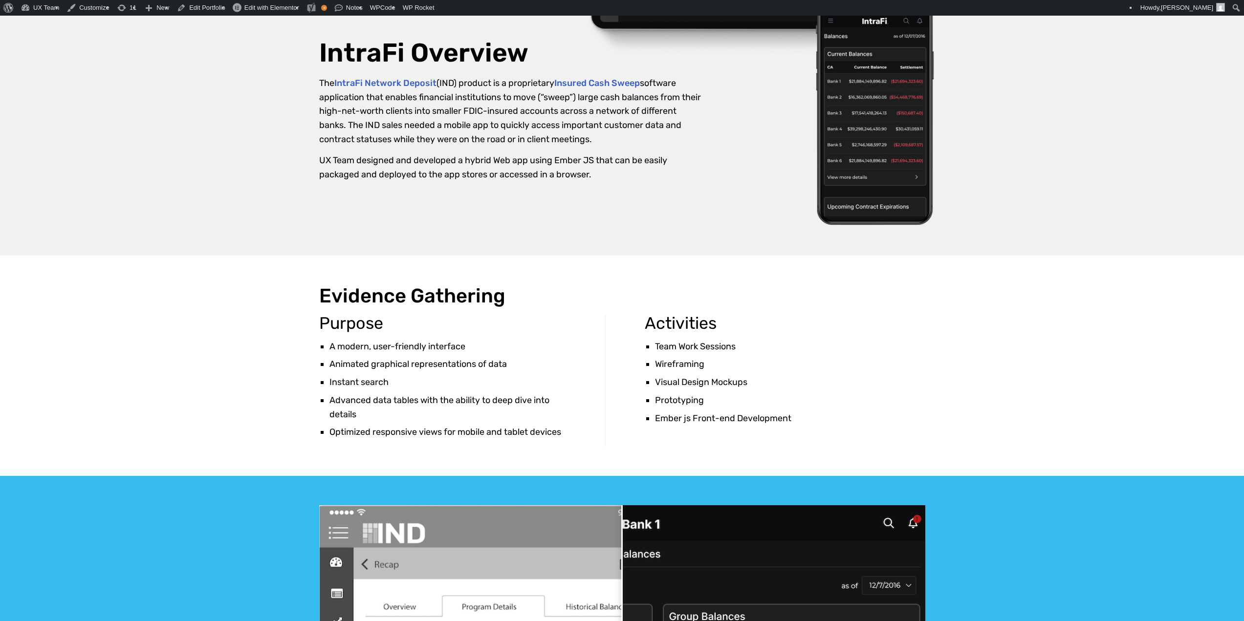
scroll to position [391, 0]
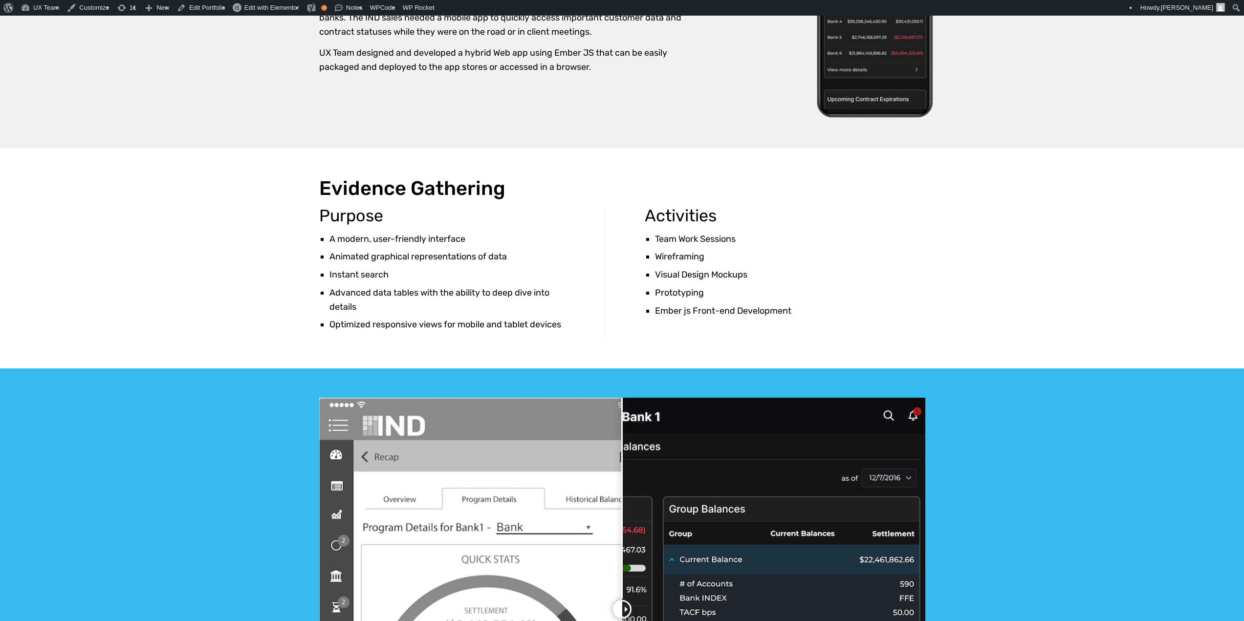
click at [205, 93] on div "IntraFi Overview The IntraFi Network Deposit (IND) product is a proprietary Ins…" at bounding box center [622, 23] width 1244 height 249
click at [198, 12] on link "Edit Portfolio" at bounding box center [201, 8] width 56 height 16
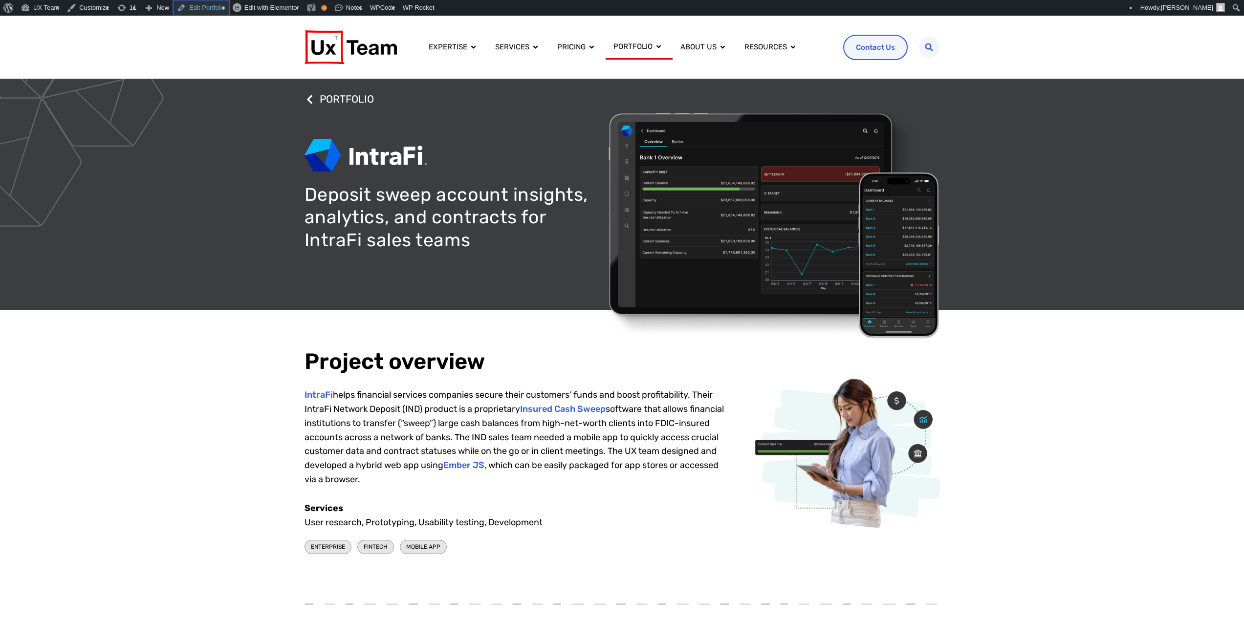
click at [203, 7] on link "Edit Portfolio" at bounding box center [201, 8] width 56 height 16
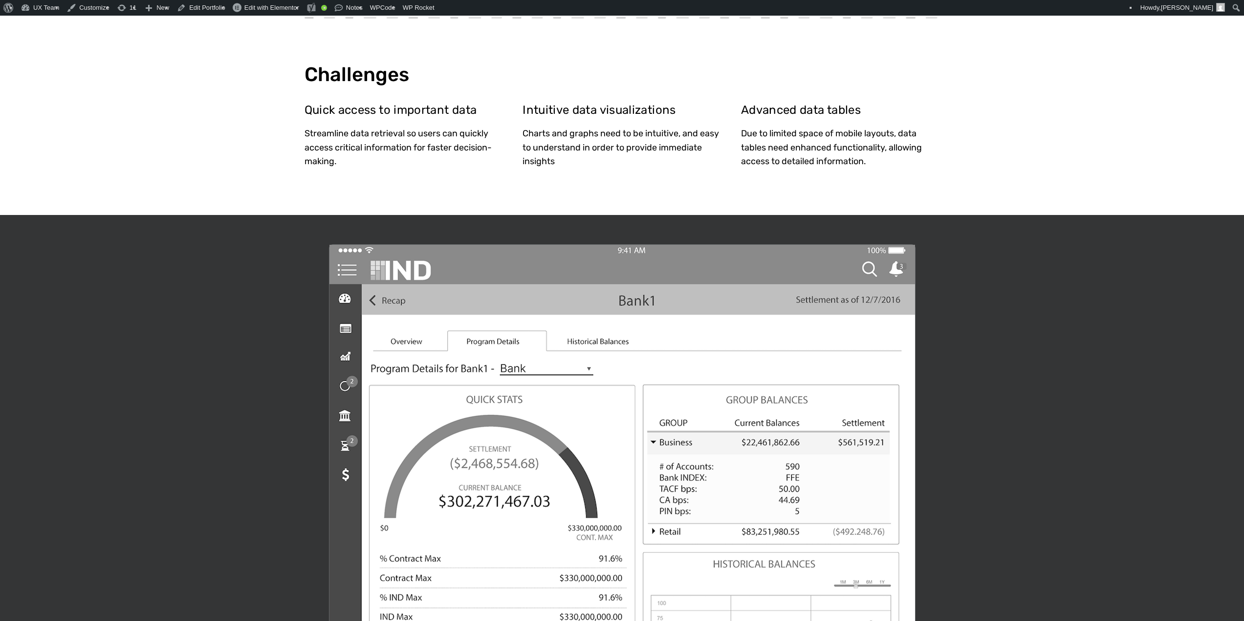
scroll to position [244, 0]
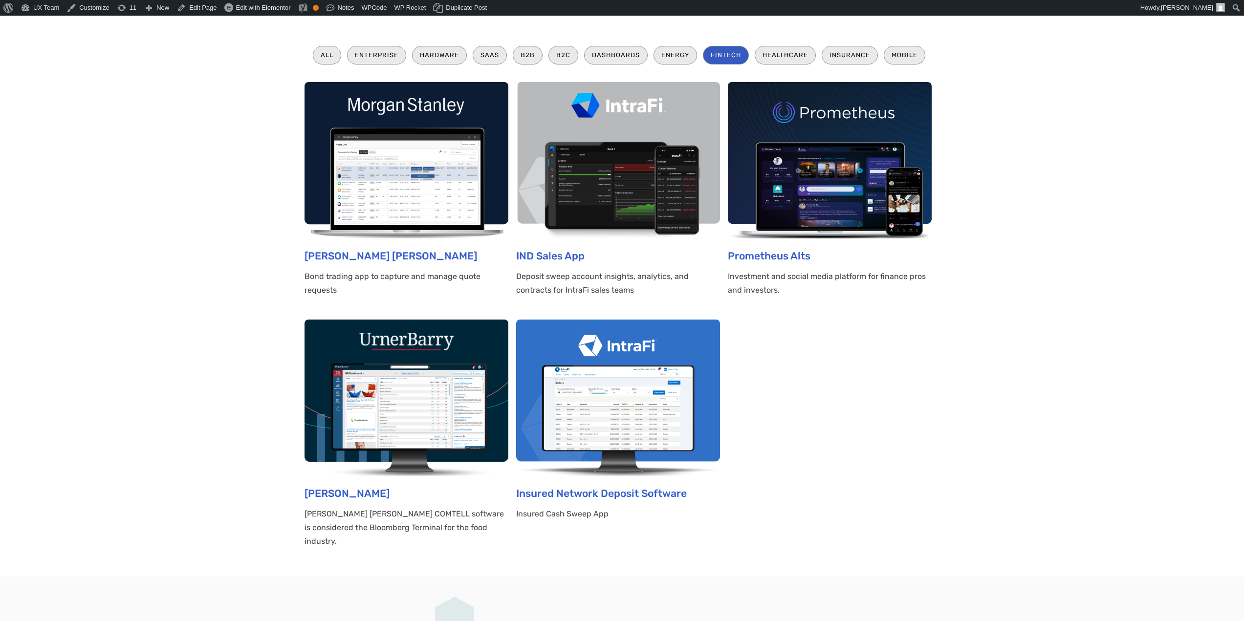
click at [223, 202] on section "All Enterprise Hardware SaaS B2B B2C Dashboards Energy Fintech Healthcare Insur…" at bounding box center [622, 301] width 1244 height 550
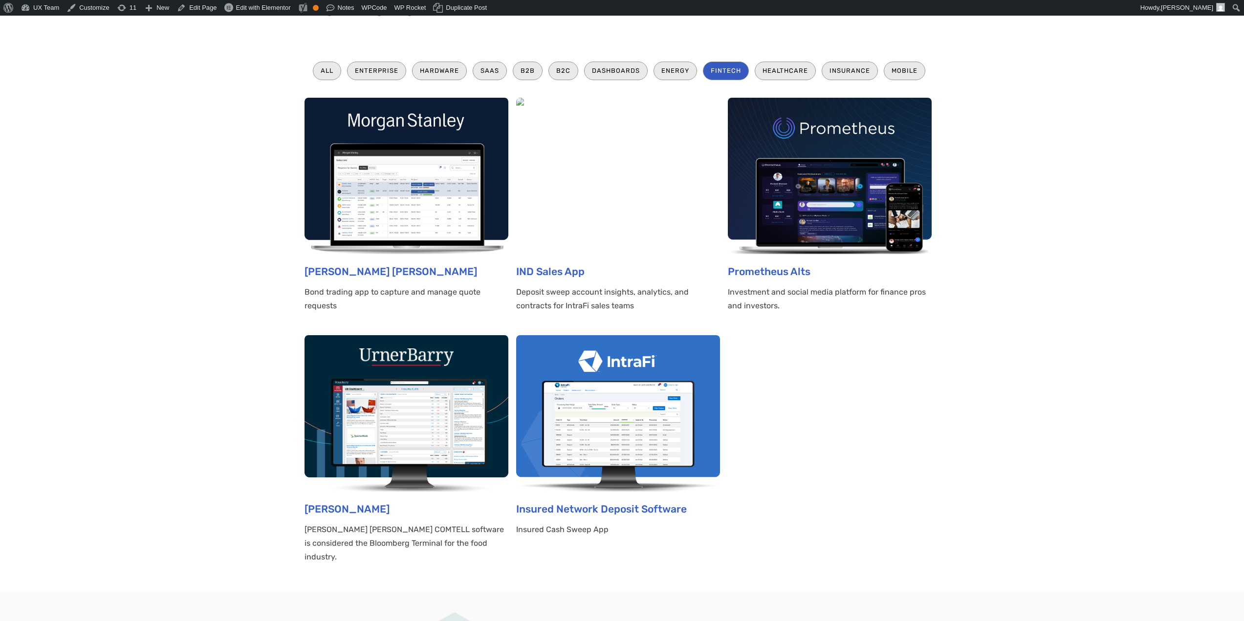
click at [524, 106] on img at bounding box center [520, 102] width 8 height 8
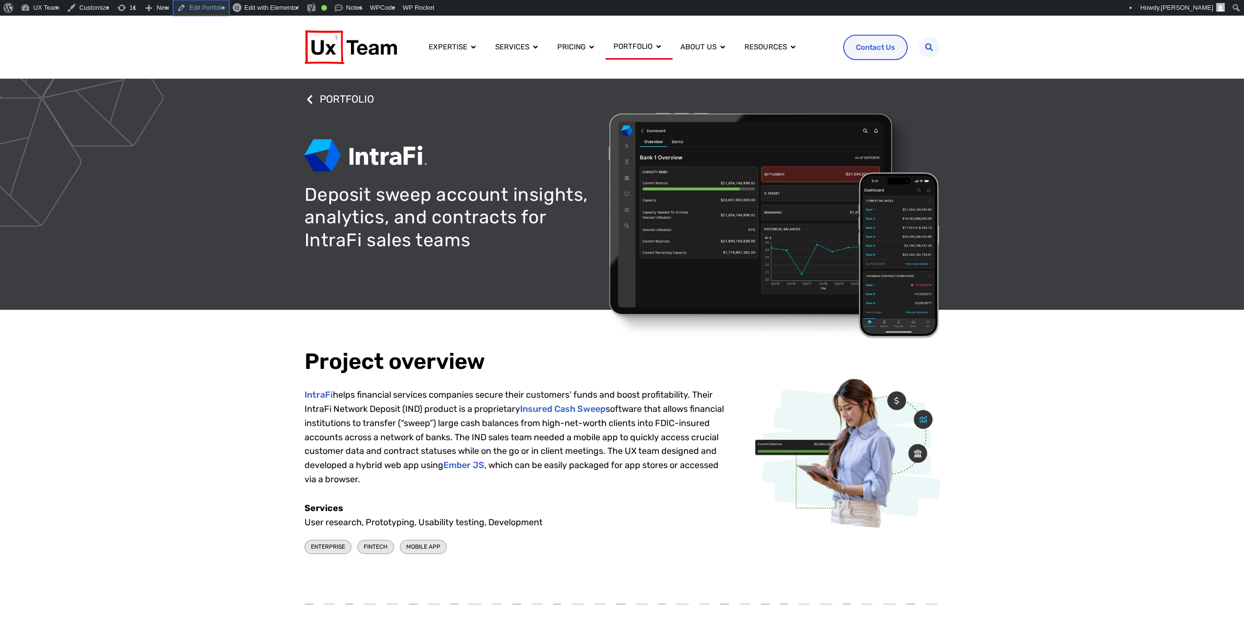
click at [191, 9] on link "Edit Portfolio" at bounding box center [201, 8] width 56 height 16
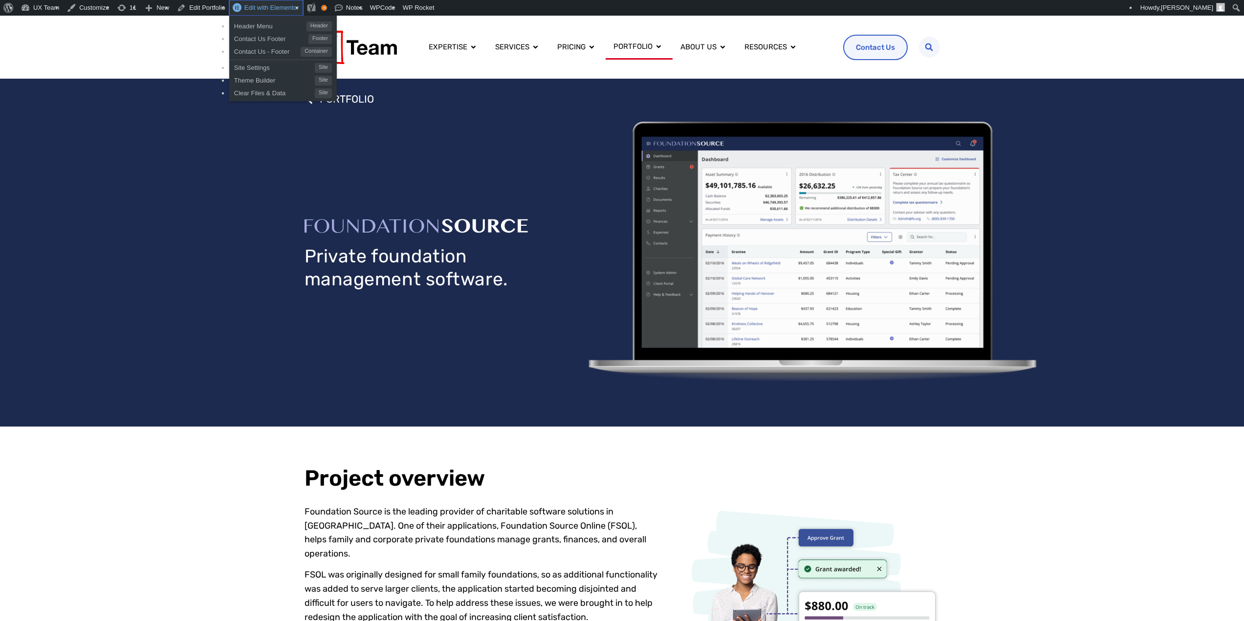
click at [265, 10] on span "Edit with Elementor" at bounding box center [271, 7] width 55 height 7
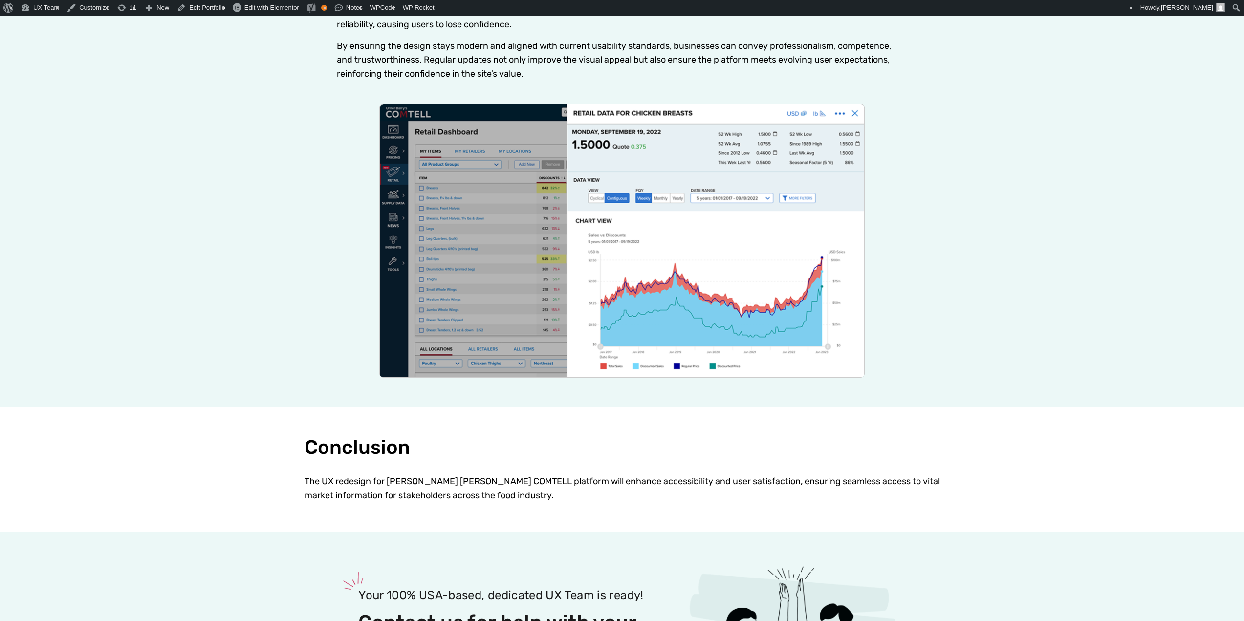
scroll to position [1955, 0]
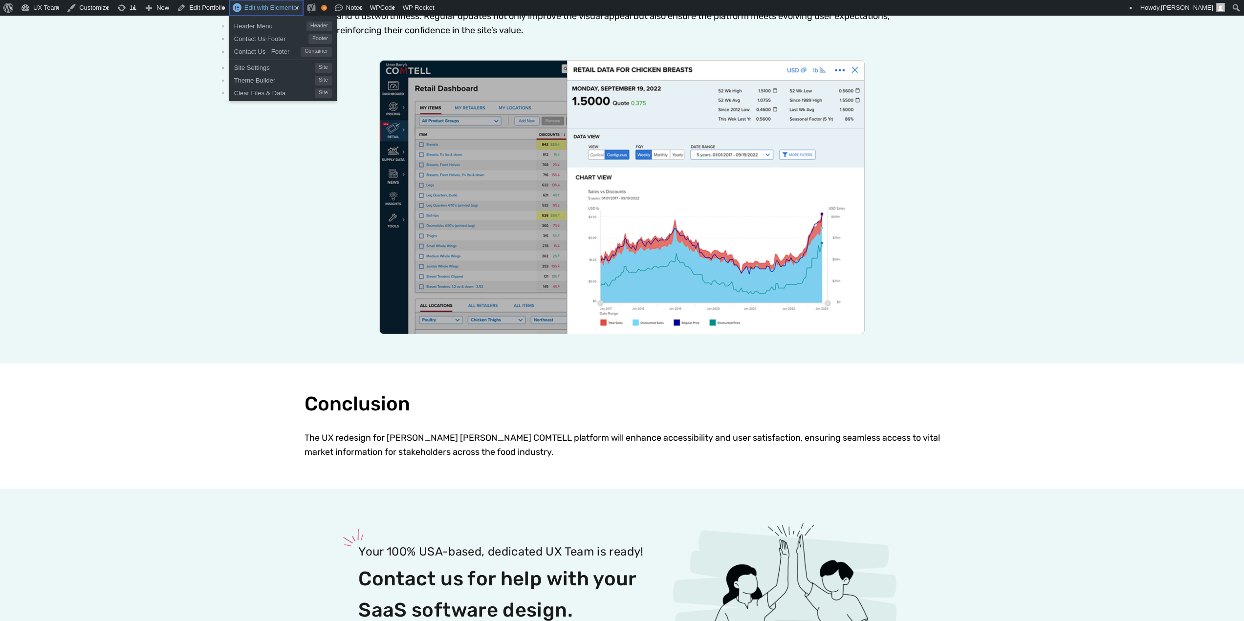
click at [253, 7] on span "Edit with Elementor" at bounding box center [271, 7] width 55 height 7
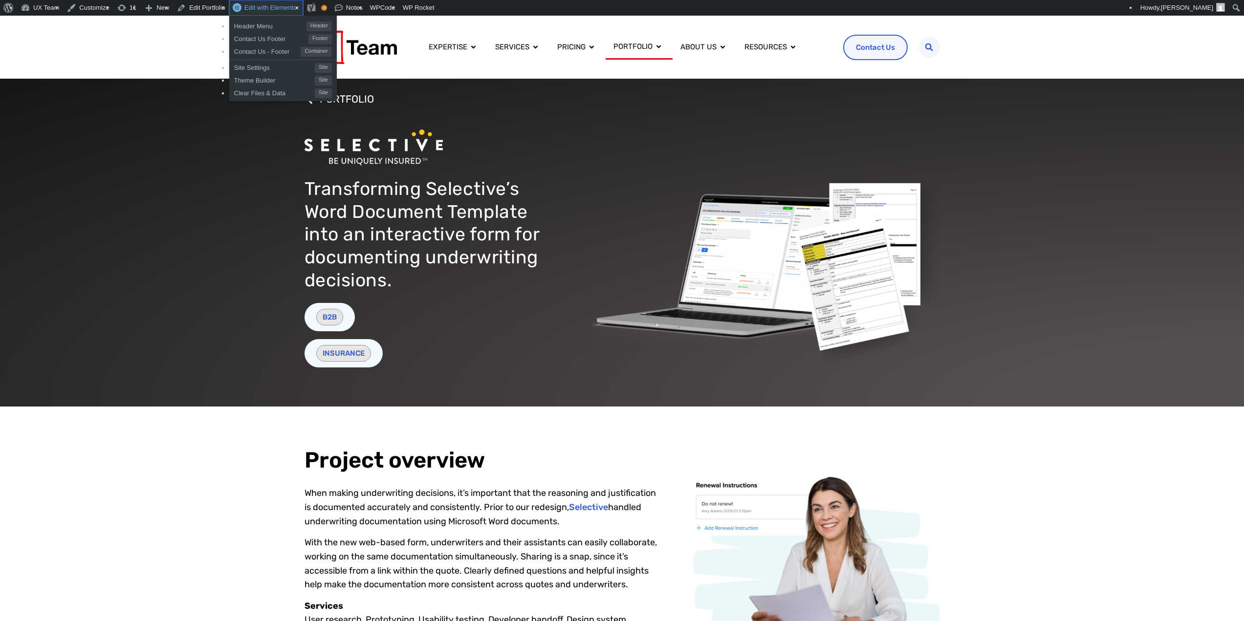
click at [265, 10] on span "Edit with Elementor" at bounding box center [271, 7] width 55 height 7
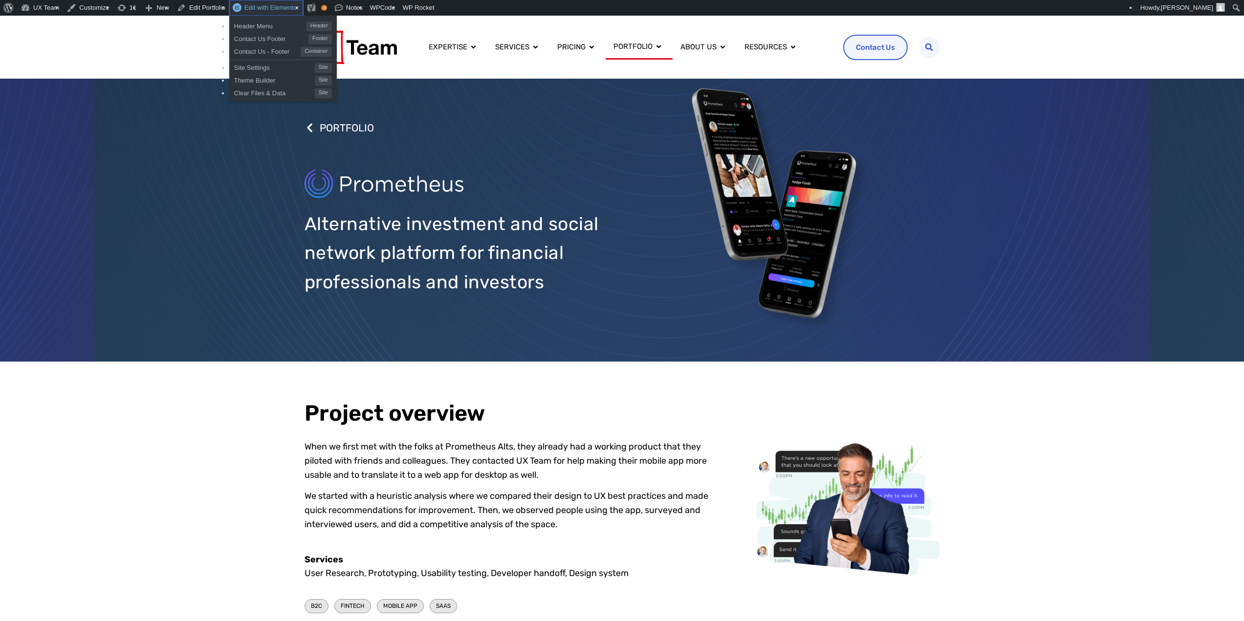
click at [248, 8] on span "Edit with Elementor" at bounding box center [271, 7] width 55 height 7
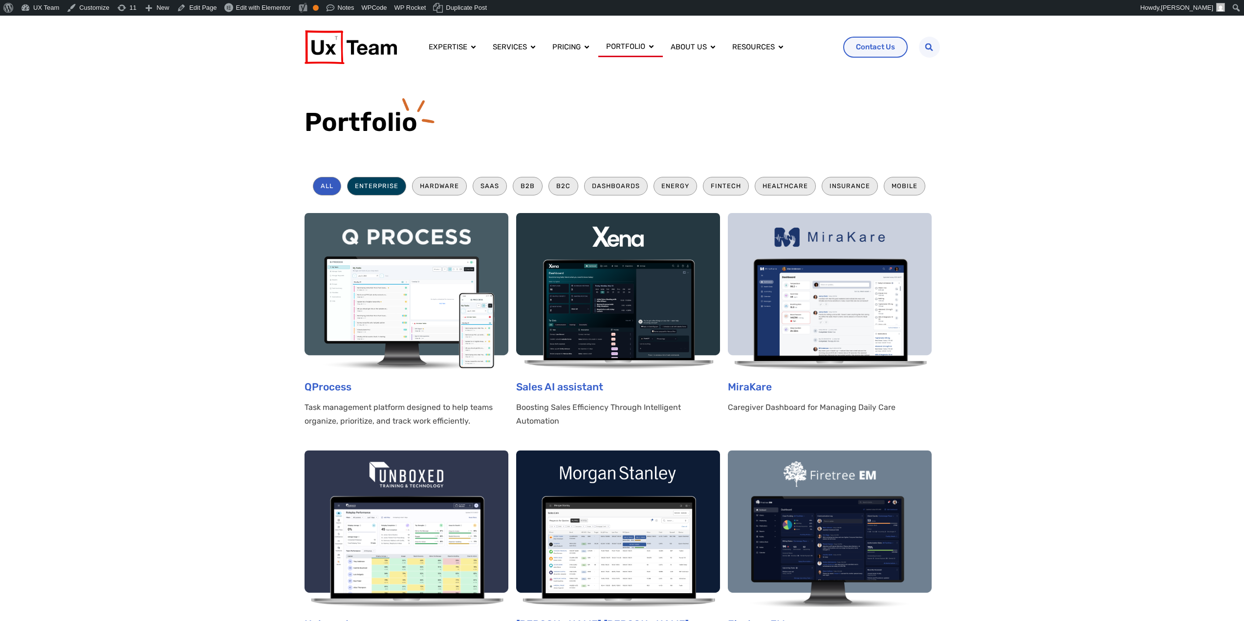
click at [374, 187] on li "Enterprise" at bounding box center [376, 186] width 59 height 18
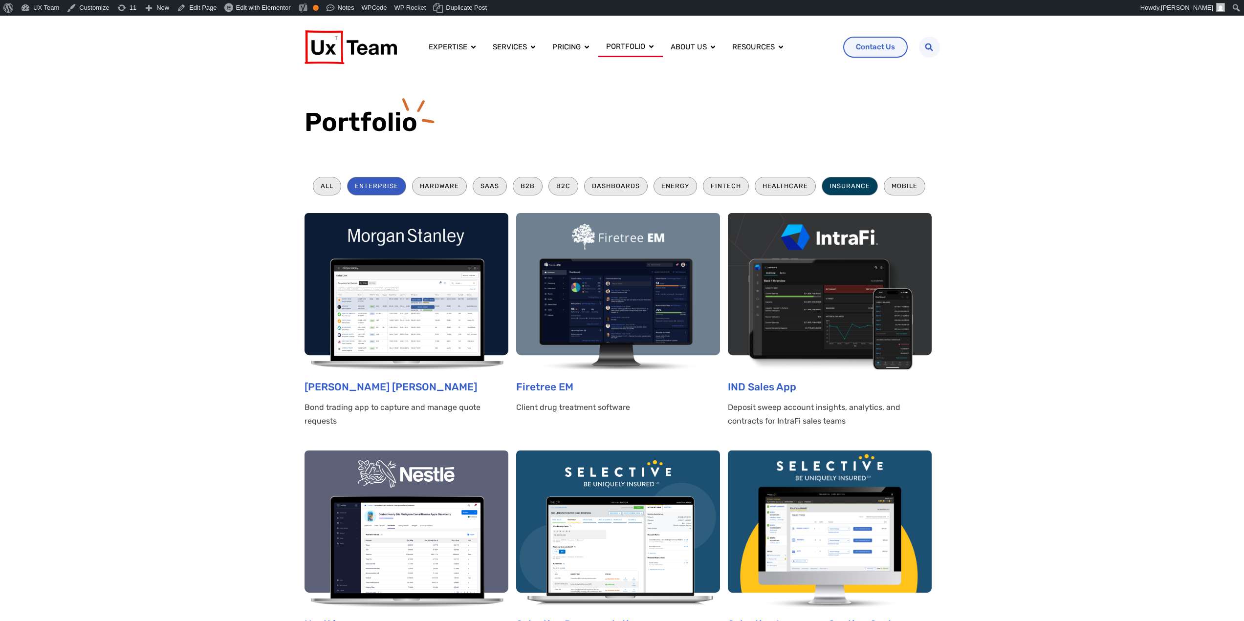
click at [862, 186] on li "Insurance" at bounding box center [850, 186] width 56 height 18
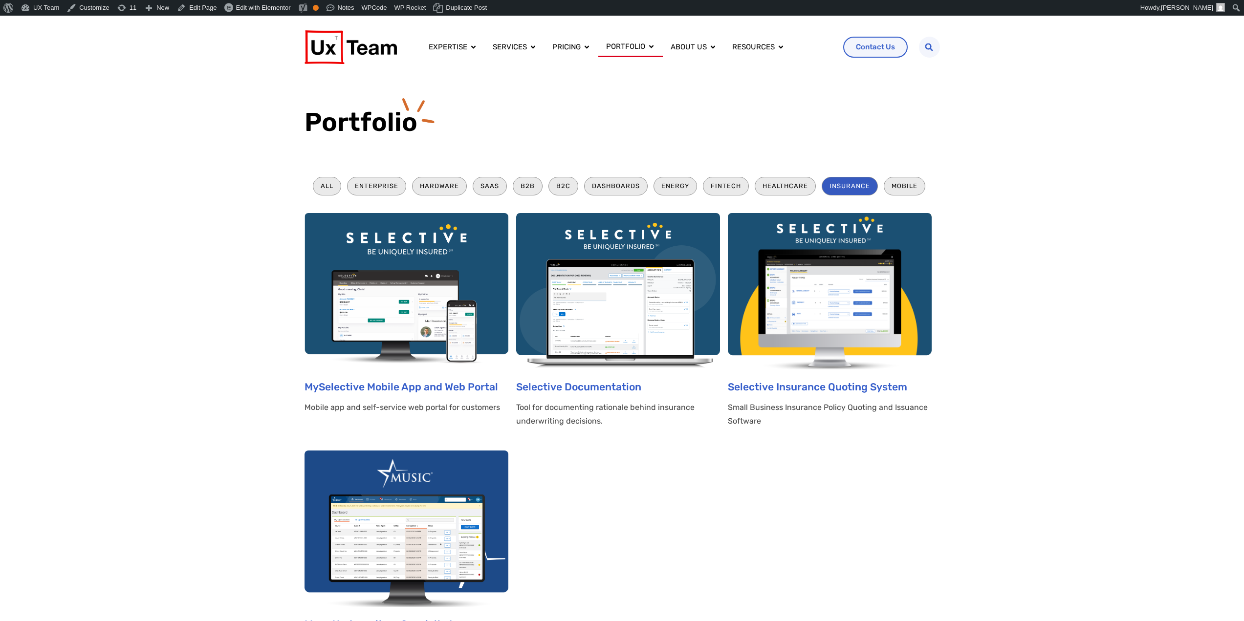
click at [605, 319] on img at bounding box center [618, 291] width 204 height 156
